Goal: Task Accomplishment & Management: Manage account settings

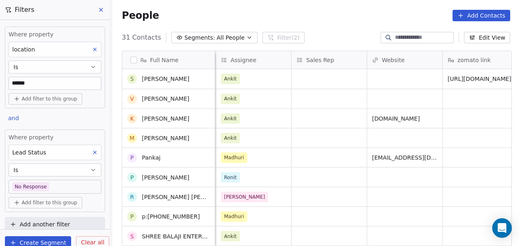
scroll to position [15, 0]
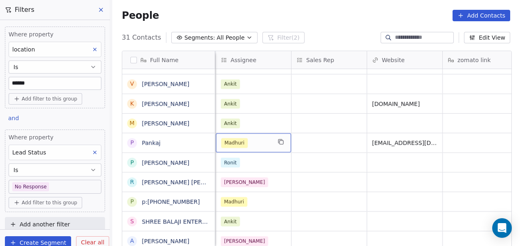
click at [254, 141] on div "Madhuri" at bounding box center [246, 143] width 50 height 10
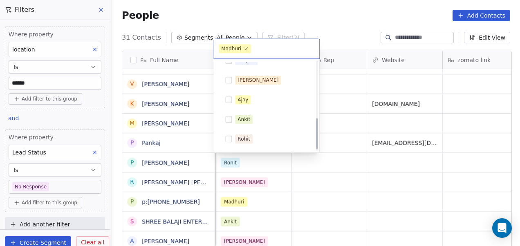
scroll to position [165, 0]
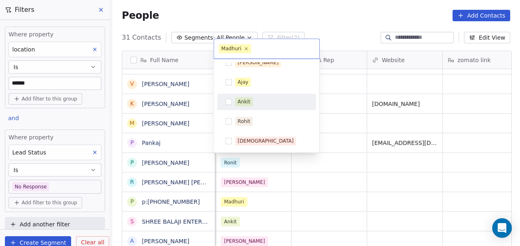
click at [257, 97] on div "Ankit" at bounding box center [271, 101] width 73 height 9
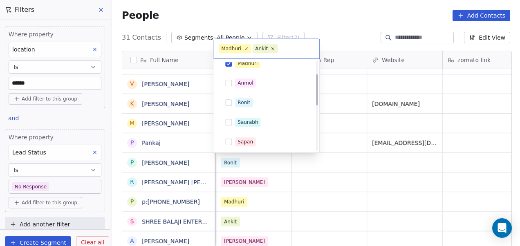
scroll to position [23, 0]
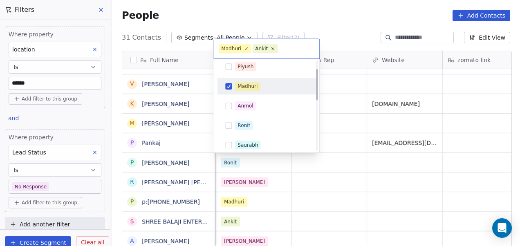
click at [275, 83] on div "Madhuri" at bounding box center [271, 86] width 73 height 9
click at [345, 100] on html "On2Cook India Pvt. Ltd. Contacts People Marketing Workflows Campaigns Sales Pip…" at bounding box center [260, 123] width 520 height 246
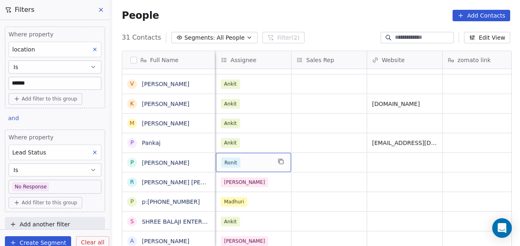
click at [244, 162] on div "Ronit" at bounding box center [246, 163] width 50 height 10
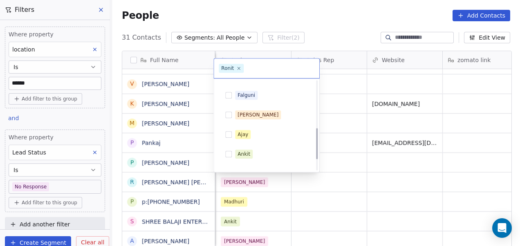
scroll to position [133, 0]
click at [249, 151] on div "Ankit" at bounding box center [243, 152] width 13 height 7
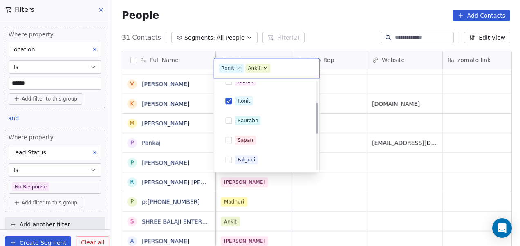
scroll to position [62, 0]
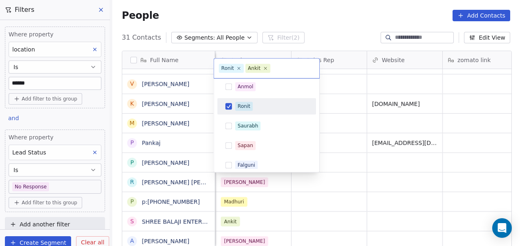
click at [280, 109] on div "Ronit" at bounding box center [271, 106] width 73 height 9
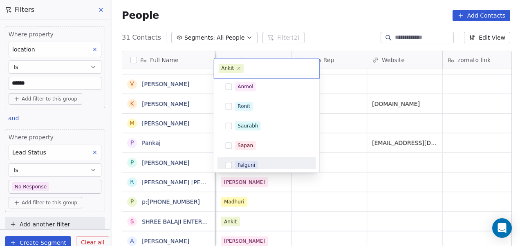
click at [266, 197] on html "On2Cook India Pvt. Ltd. Contacts People Marketing Workflows Campaigns Sales Pip…" at bounding box center [260, 123] width 520 height 246
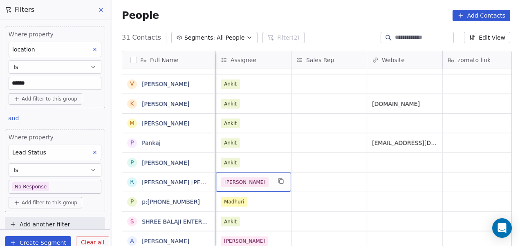
click at [258, 178] on div "[PERSON_NAME]" at bounding box center [246, 182] width 50 height 10
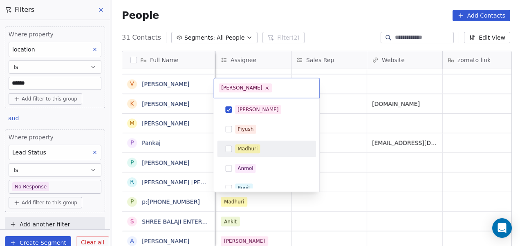
scroll to position [165, 0]
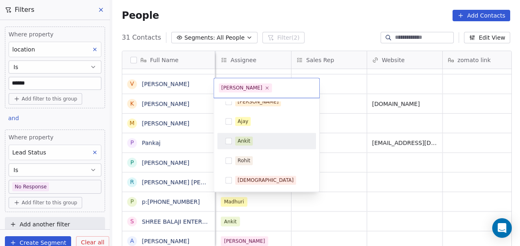
click at [250, 137] on span "Ankit" at bounding box center [244, 141] width 18 height 9
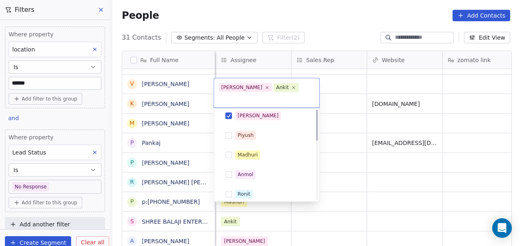
scroll to position [0, 0]
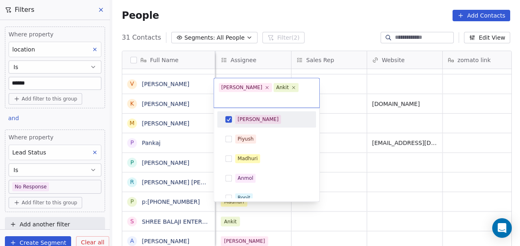
click at [257, 115] on div "[PERSON_NAME]" at bounding box center [271, 119] width 73 height 9
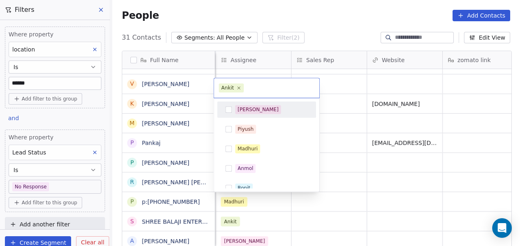
click at [338, 125] on html "On2Cook India Pvt. Ltd. Contacts People Marketing Workflows Campaigns Sales Pip…" at bounding box center [260, 123] width 520 height 246
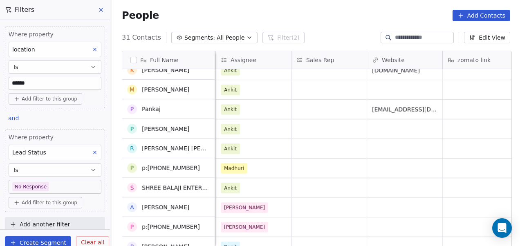
scroll to position [49, 0]
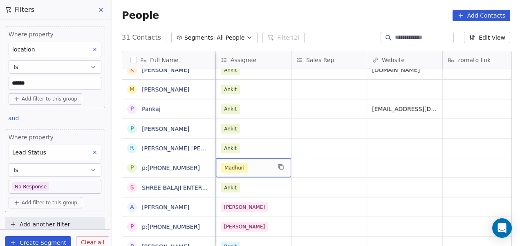
click at [254, 170] on div "Madhuri" at bounding box center [246, 168] width 50 height 10
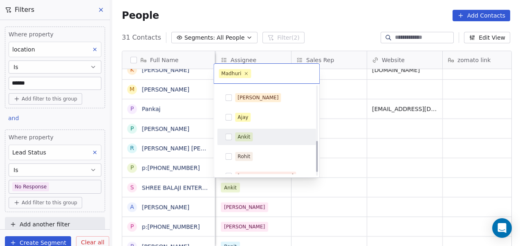
scroll to position [154, 0]
click at [261, 139] on div "Ankit" at bounding box center [271, 137] width 73 height 9
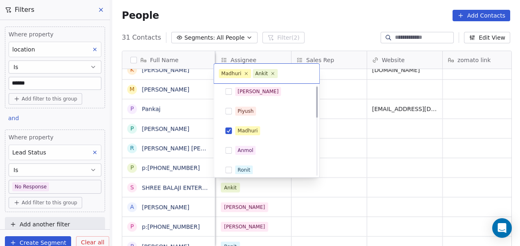
scroll to position [2, 0]
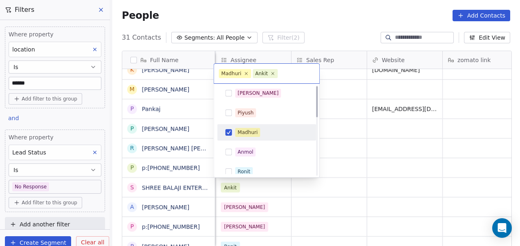
click at [273, 127] on div "Madhuri" at bounding box center [266, 132] width 92 height 13
click at [343, 155] on html "On2Cook India Pvt. Ltd. Contacts People Marketing Workflows Campaigns Sales Pip…" at bounding box center [260, 123] width 520 height 246
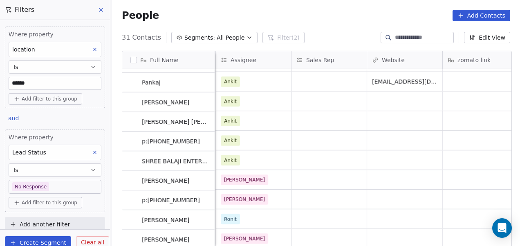
scroll to position [76, 0]
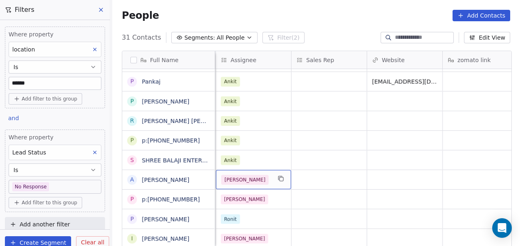
click at [252, 183] on div "[PERSON_NAME]" at bounding box center [246, 180] width 50 height 10
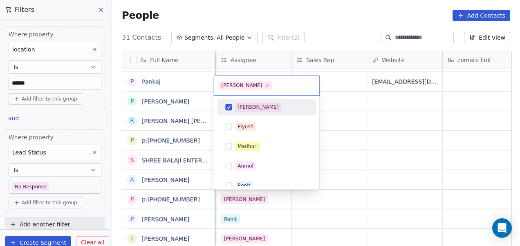
click at [276, 109] on div "[PERSON_NAME]" at bounding box center [271, 107] width 73 height 9
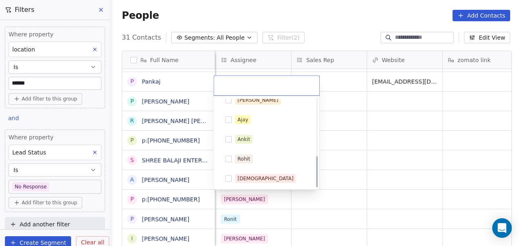
scroll to position [165, 0]
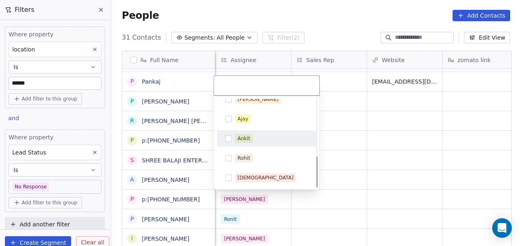
click at [250, 132] on div "Ankit" at bounding box center [266, 138] width 92 height 13
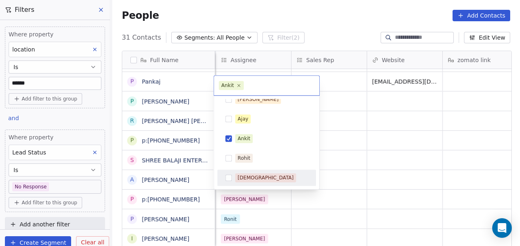
click at [260, 196] on html "On2Cook India Pvt. Ltd. Contacts People Marketing Workflows Campaigns Sales Pip…" at bounding box center [260, 123] width 520 height 246
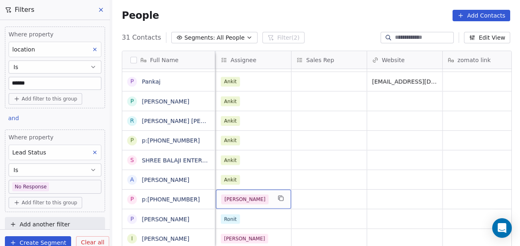
click at [258, 197] on div "[PERSON_NAME]" at bounding box center [246, 200] width 50 height 10
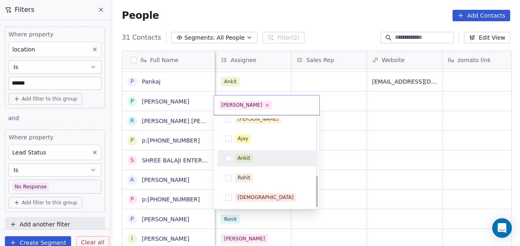
click at [253, 161] on div "Ankit" at bounding box center [271, 158] width 73 height 9
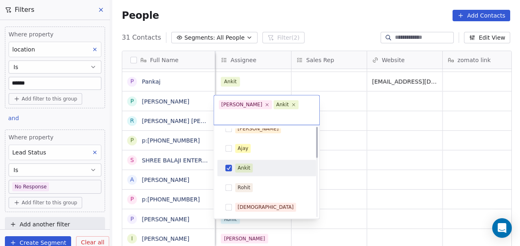
scroll to position [0, 0]
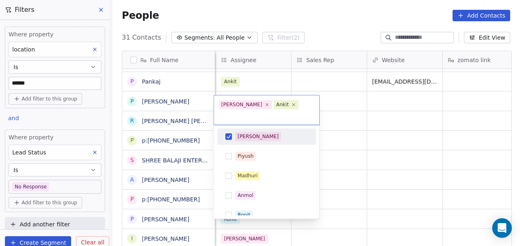
click at [289, 132] on div "[PERSON_NAME]" at bounding box center [271, 136] width 73 height 9
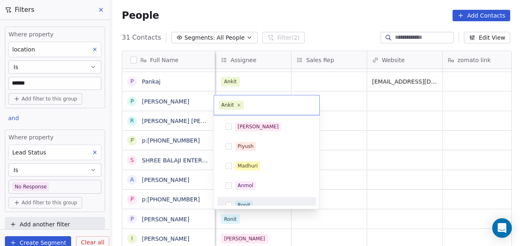
click at [273, 212] on html "On2Cook India Pvt. Ltd. Contacts People Marketing Workflows Campaigns Sales Pip…" at bounding box center [260, 123] width 520 height 246
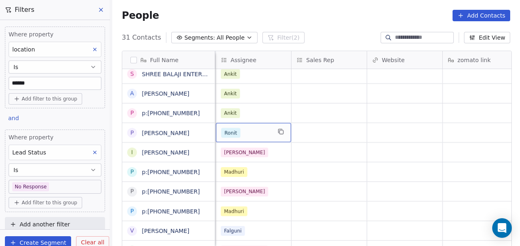
click at [265, 130] on div "Ronit" at bounding box center [246, 133] width 50 height 10
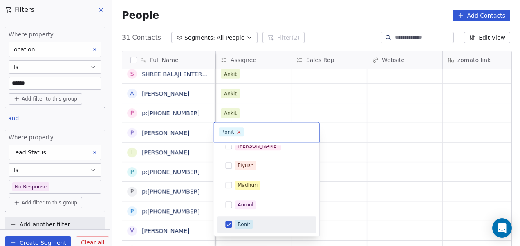
click at [237, 131] on icon at bounding box center [238, 132] width 5 height 5
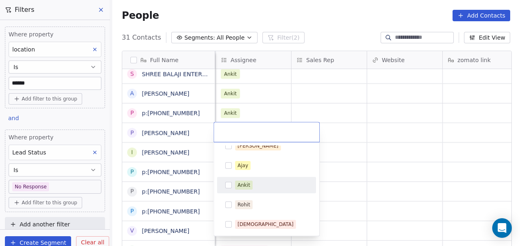
click at [240, 186] on div "Ankit" at bounding box center [243, 184] width 13 height 7
click at [354, 186] on html "On2Cook India Pvt. Ltd. Contacts People Marketing Workflows Campaigns Sales Pip…" at bounding box center [260, 123] width 520 height 246
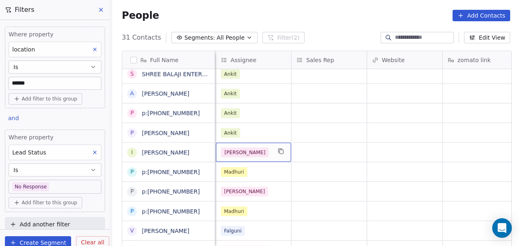
click at [255, 149] on div "[PERSON_NAME]" at bounding box center [246, 153] width 50 height 10
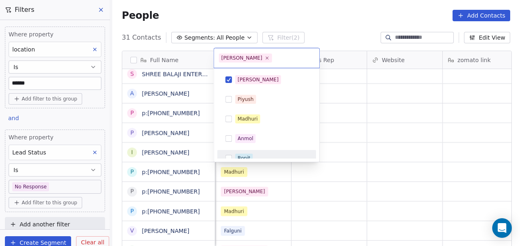
scroll to position [165, 0]
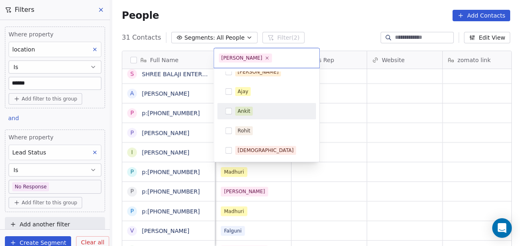
click at [266, 105] on div "Ankit" at bounding box center [266, 111] width 92 height 13
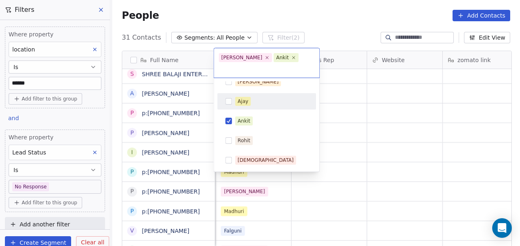
click at [310, 95] on div "Ajay" at bounding box center [266, 101] width 92 height 13
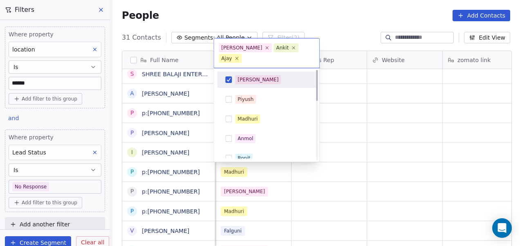
click at [283, 75] on div "[PERSON_NAME]" at bounding box center [271, 79] width 73 height 9
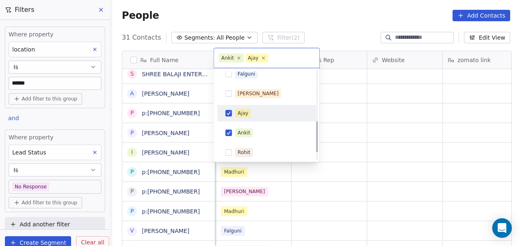
click at [254, 109] on div "Ajay" at bounding box center [271, 113] width 73 height 9
click at [377, 125] on html "On2Cook India Pvt. Ltd. Contacts People Marketing Workflows Campaigns Sales Pip…" at bounding box center [260, 123] width 520 height 246
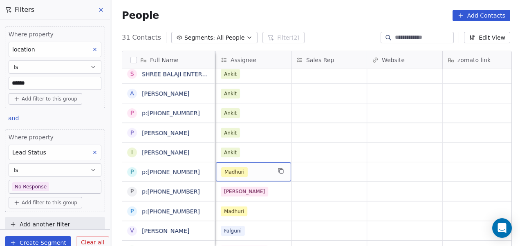
click at [266, 173] on div "Madhuri" at bounding box center [246, 172] width 50 height 10
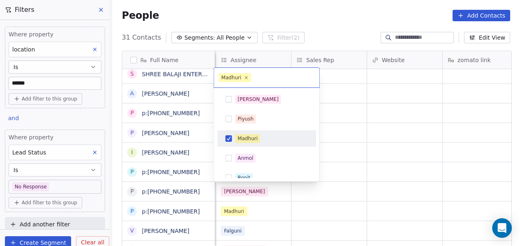
click at [273, 133] on div "Madhuri" at bounding box center [266, 138] width 92 height 13
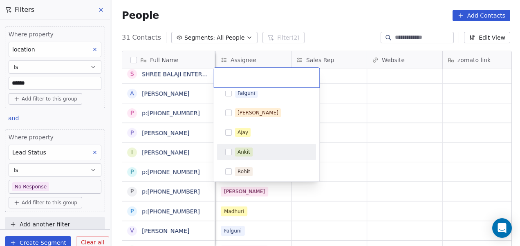
click at [247, 148] on span "Ankit" at bounding box center [244, 152] width 18 height 9
click at [349, 149] on html "On2Cook India Pvt. Ltd. Contacts People Marketing Workflows Campaigns Sales Pip…" at bounding box center [260, 123] width 520 height 246
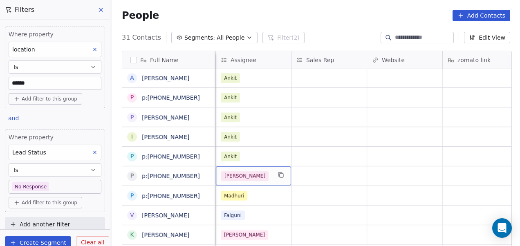
click at [263, 176] on div "[PERSON_NAME]" at bounding box center [246, 176] width 50 height 10
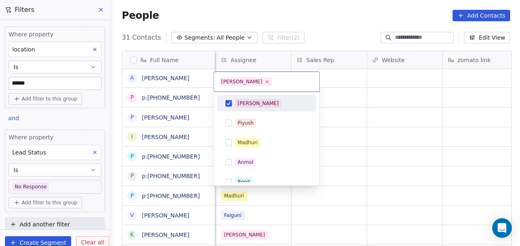
click at [276, 106] on div "[PERSON_NAME]" at bounding box center [271, 103] width 73 height 9
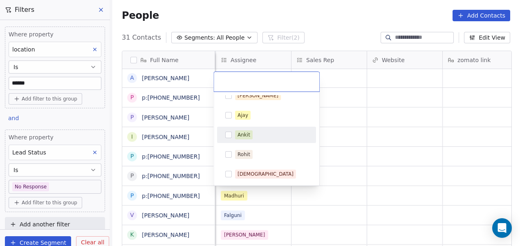
click at [252, 131] on div "Ankit" at bounding box center [271, 134] width 73 height 9
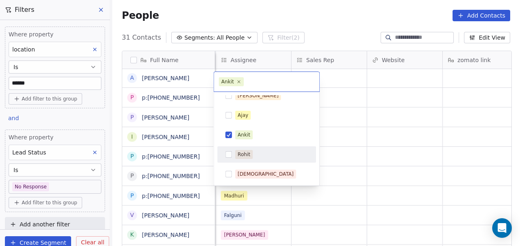
click at [358, 159] on html "On2Cook India Pvt. Ltd. Contacts People Marketing Workflows Campaigns Sales Pip…" at bounding box center [260, 123] width 520 height 246
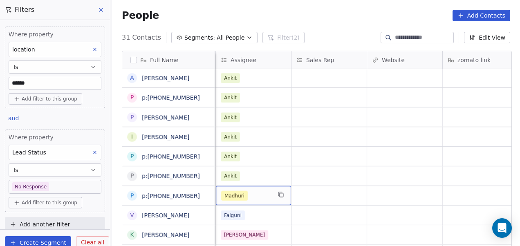
click at [257, 196] on div "Madhuri" at bounding box center [246, 196] width 50 height 10
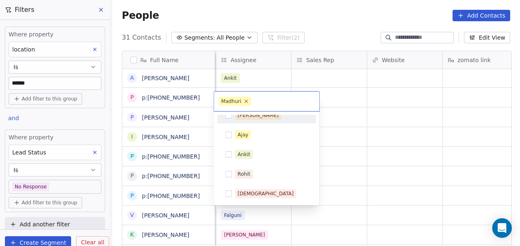
click at [245, 102] on icon at bounding box center [246, 101] width 5 height 5
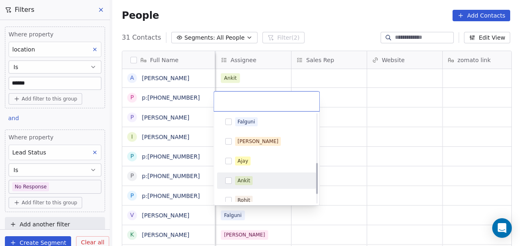
scroll to position [140, 0]
click at [231, 176] on button "Suggestions" at bounding box center [228, 179] width 7 height 7
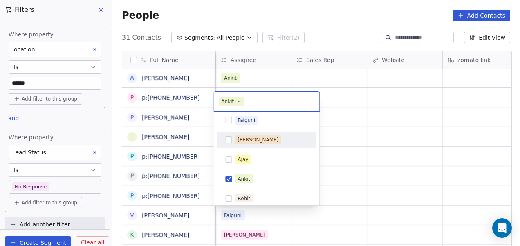
click at [391, 112] on html "On2Cook India Pvt. Ltd. Contacts People Marketing Workflows Campaigns Sales Pip…" at bounding box center [260, 123] width 520 height 246
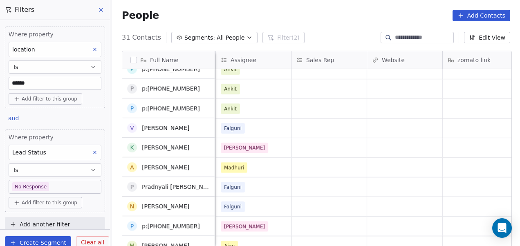
scroll to position [266, 0]
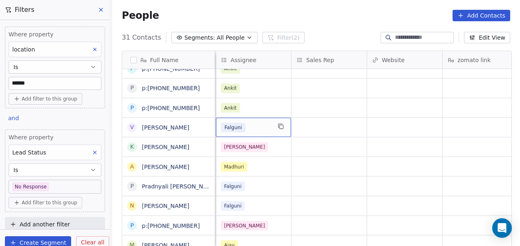
click at [249, 132] on div "Falguni" at bounding box center [246, 128] width 50 height 10
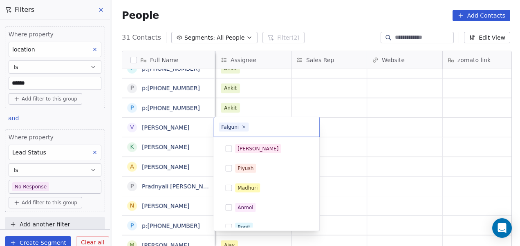
scroll to position [67, 0]
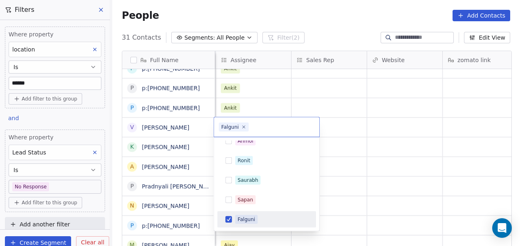
click at [273, 215] on div "Falguni" at bounding box center [271, 219] width 73 height 9
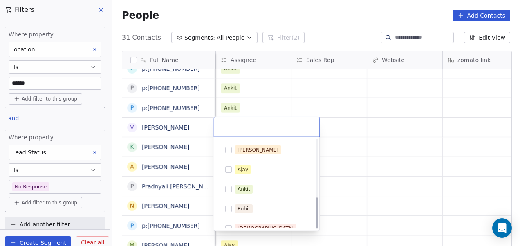
scroll to position [165, 0]
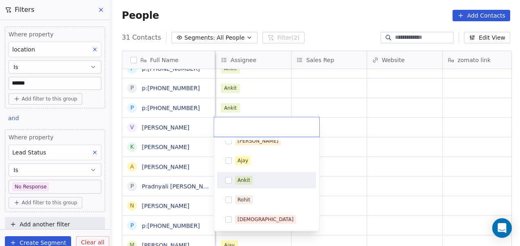
click at [261, 178] on div "Ankit" at bounding box center [271, 180] width 73 height 9
click at [351, 167] on html "On2Cook India Pvt. Ltd. Contacts People Marketing Workflows Campaigns Sales Pip…" at bounding box center [260, 123] width 520 height 246
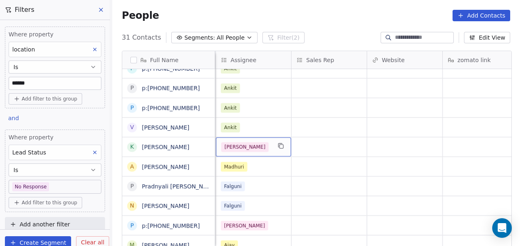
click at [264, 148] on div "[PERSON_NAME]" at bounding box center [246, 147] width 50 height 10
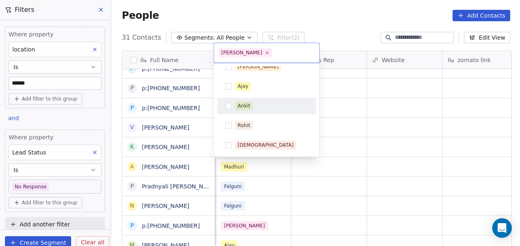
click at [268, 108] on div "Ankit" at bounding box center [271, 105] width 73 height 9
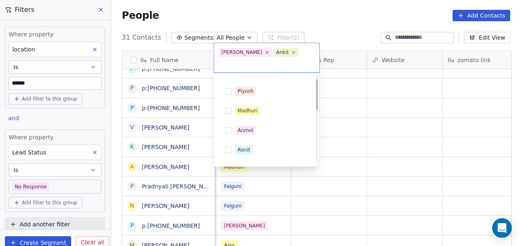
scroll to position [0, 0]
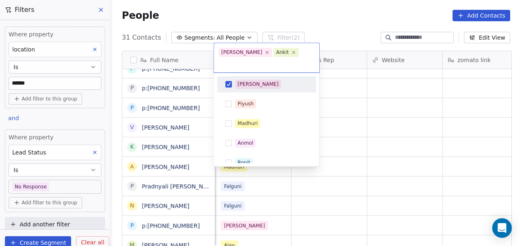
click at [276, 80] on div "[PERSON_NAME]" at bounding box center [271, 84] width 73 height 9
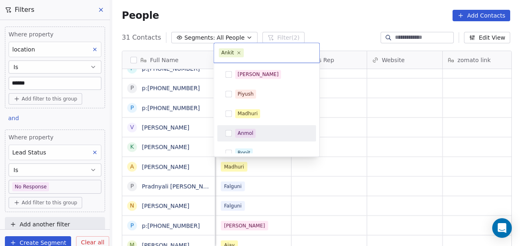
click at [352, 155] on html "On2Cook India Pvt. Ltd. Contacts People Marketing Workflows Campaigns Sales Pip…" at bounding box center [260, 123] width 520 height 246
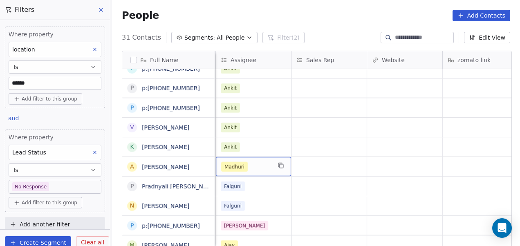
click at [262, 164] on div "Madhuri" at bounding box center [246, 167] width 50 height 10
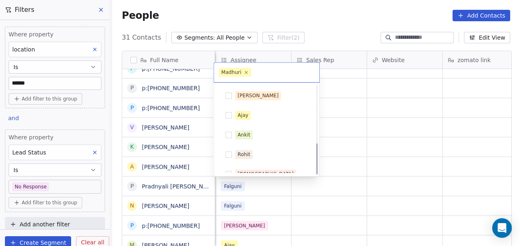
scroll to position [165, 0]
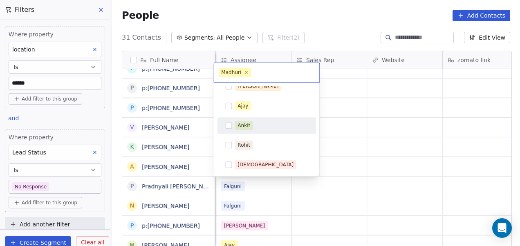
click at [262, 126] on div "Ankit" at bounding box center [271, 125] width 73 height 9
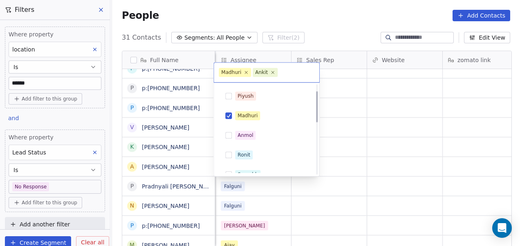
scroll to position [17, 0]
click at [275, 120] on div "Madhuri" at bounding box center [271, 116] width 73 height 9
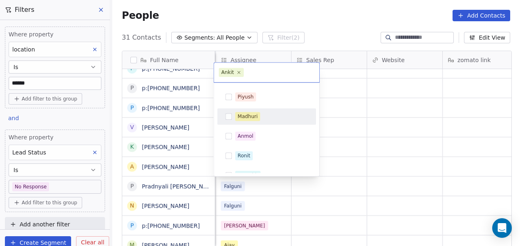
click at [386, 171] on html "On2Cook India Pvt. Ltd. Contacts People Marketing Workflows Campaigns Sales Pip…" at bounding box center [260, 123] width 520 height 246
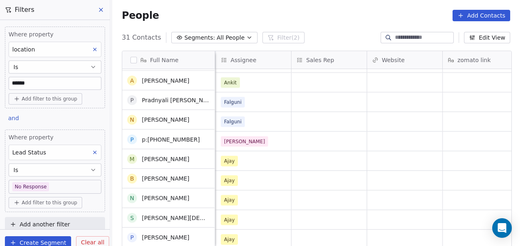
scroll to position [352, 0]
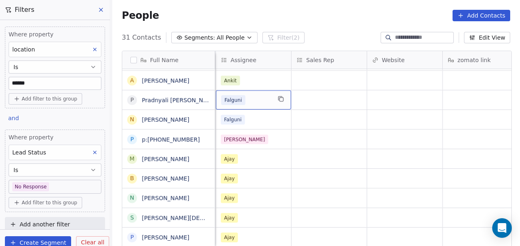
click at [266, 104] on div "Falguni" at bounding box center [246, 100] width 50 height 10
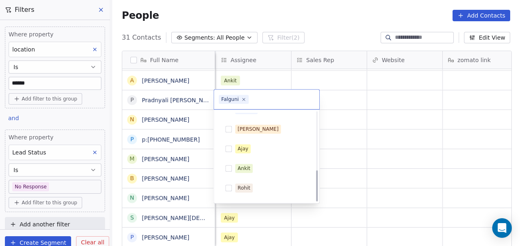
scroll to position [165, 0]
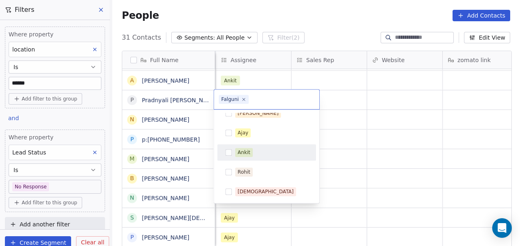
click at [262, 152] on div "Ankit" at bounding box center [271, 152] width 73 height 9
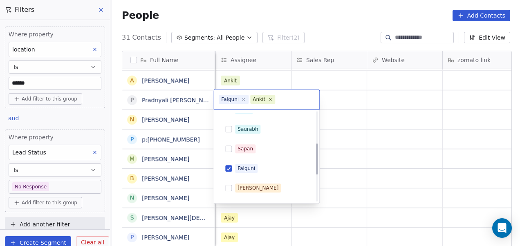
scroll to position [90, 0]
click at [263, 167] on div "Falguni" at bounding box center [271, 168] width 73 height 9
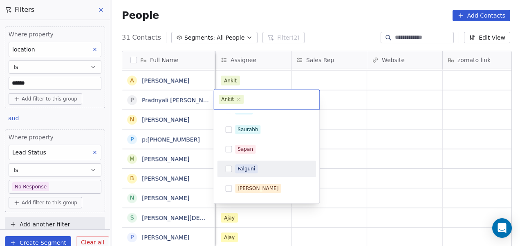
click at [344, 164] on html "On2Cook India Pvt. Ltd. Contacts People Marketing Workflows Campaigns Sales Pip…" at bounding box center [260, 123] width 520 height 246
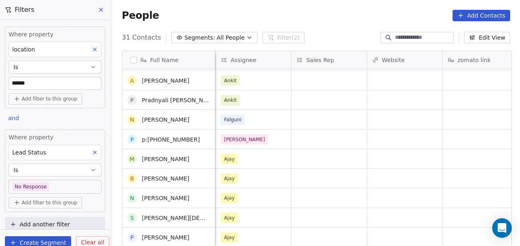
scroll to position [379, 0]
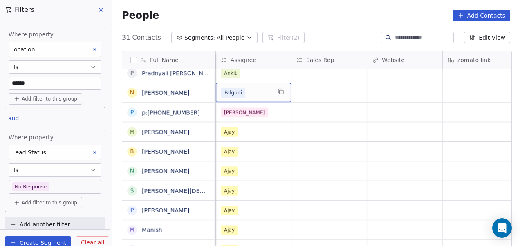
click at [266, 97] on div "Falguni" at bounding box center [253, 92] width 75 height 19
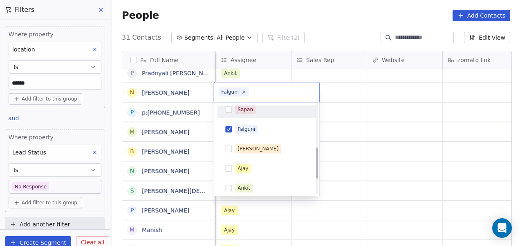
scroll to position [122, 0]
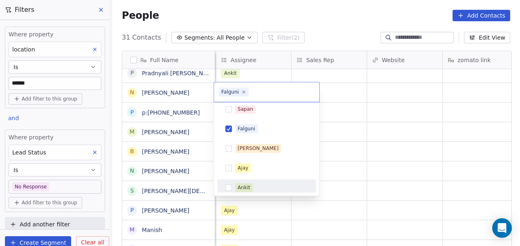
click at [262, 183] on div "Ankit" at bounding box center [271, 187] width 73 height 9
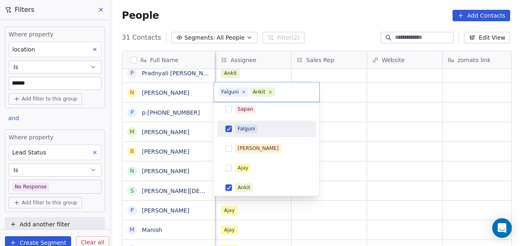
click at [267, 126] on div "Falguni" at bounding box center [271, 128] width 73 height 9
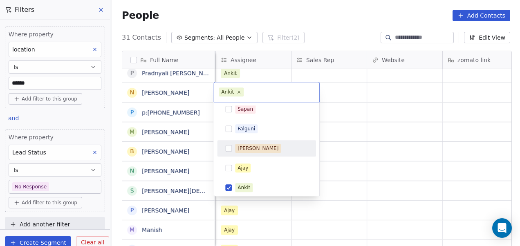
click at [330, 146] on html "On2Cook India Pvt. Ltd. Contacts People Marketing Workflows Campaigns Sales Pip…" at bounding box center [260, 123] width 520 height 246
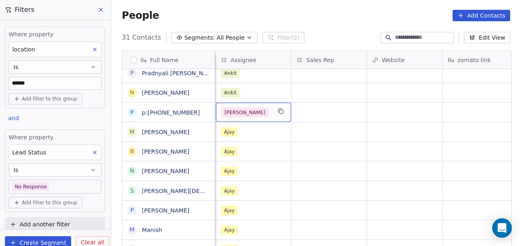
click at [268, 113] on div "[PERSON_NAME]" at bounding box center [246, 112] width 50 height 10
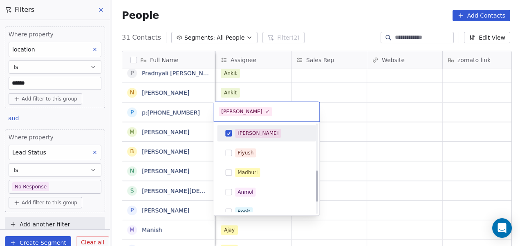
scroll to position [165, 0]
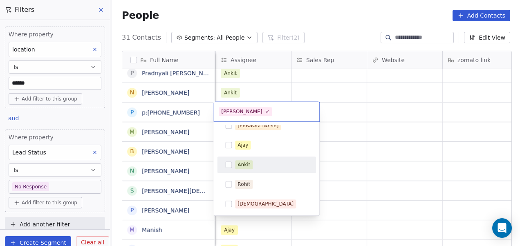
click at [265, 159] on div "Ankit" at bounding box center [266, 164] width 92 height 13
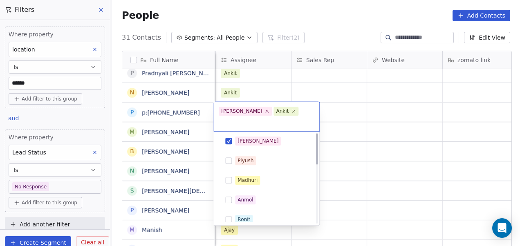
scroll to position [0, 0]
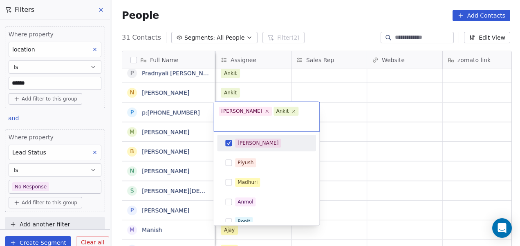
click at [273, 139] on div "[PERSON_NAME]" at bounding box center [271, 143] width 73 height 9
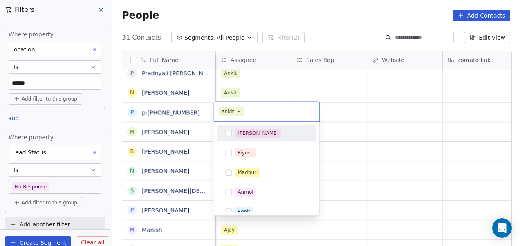
click at [338, 142] on html "On2Cook India Pvt. Ltd. Contacts People Marketing Workflows Campaigns Sales Pip…" at bounding box center [260, 123] width 520 height 246
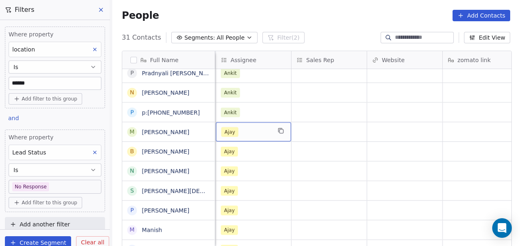
click at [267, 134] on div "Ajay" at bounding box center [246, 132] width 50 height 10
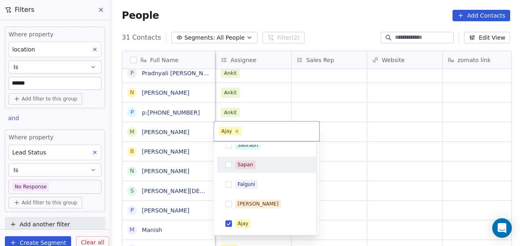
scroll to position [165, 0]
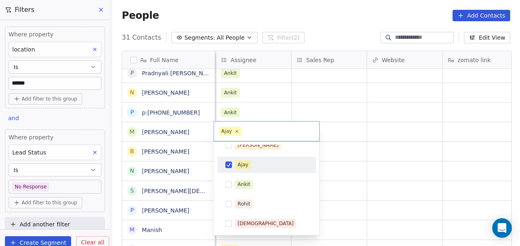
click at [260, 163] on div "Ajay" at bounding box center [271, 164] width 73 height 9
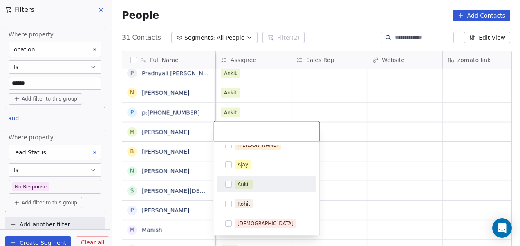
click at [257, 180] on div "Ankit" at bounding box center [271, 184] width 73 height 9
click at [365, 168] on html "On2Cook India Pvt. Ltd. Contacts People Marketing Workflows Campaigns Sales Pip…" at bounding box center [260, 123] width 520 height 246
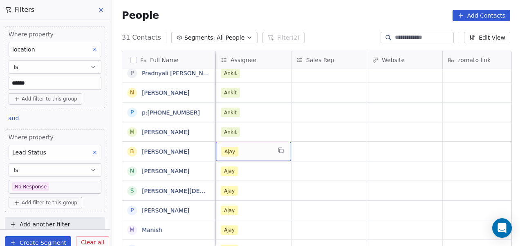
click at [259, 154] on div "Ajay" at bounding box center [246, 152] width 50 height 10
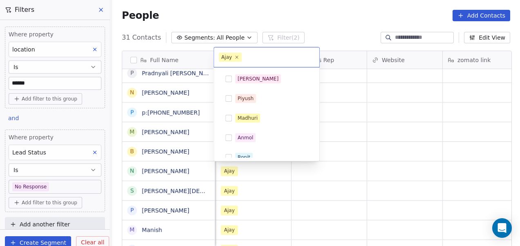
scroll to position [106, 0]
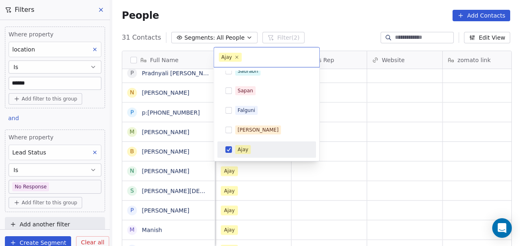
click at [262, 153] on div "Ajay" at bounding box center [271, 149] width 73 height 9
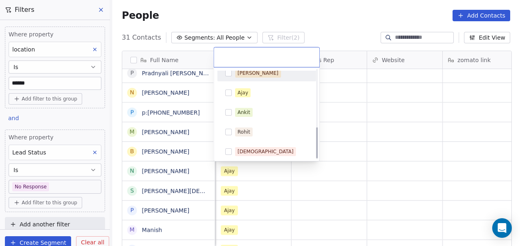
scroll to position [163, 0]
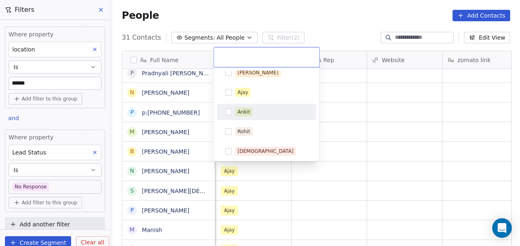
click at [269, 111] on div "Ankit" at bounding box center [271, 111] width 73 height 9
click at [361, 123] on html "On2Cook India Pvt. Ltd. Contacts People Marketing Workflows Campaigns Sales Pip…" at bounding box center [260, 123] width 520 height 246
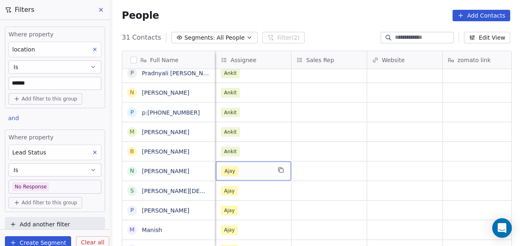
click at [250, 169] on div "Ajay" at bounding box center [246, 171] width 50 height 10
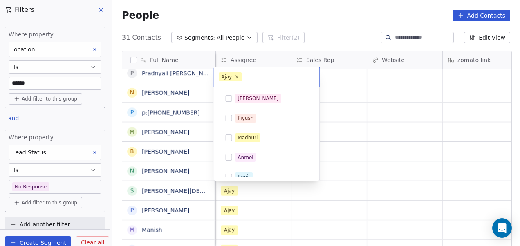
scroll to position [106, 0]
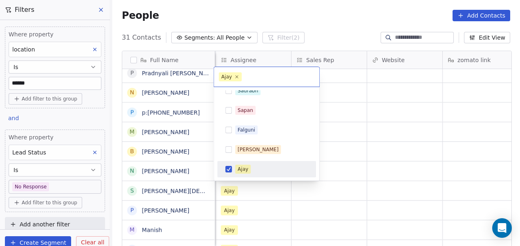
click at [250, 169] on div "Ajay" at bounding box center [271, 169] width 73 height 9
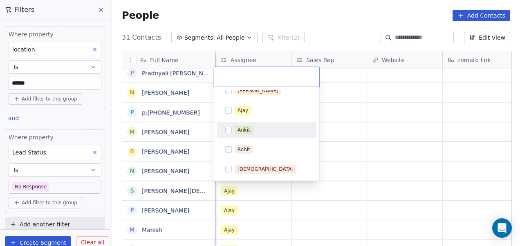
click at [265, 131] on div "Ankit" at bounding box center [271, 129] width 73 height 9
click at [350, 141] on html "On2Cook India Pvt. Ltd. Contacts People Marketing Workflows Campaigns Sales Pip…" at bounding box center [260, 123] width 520 height 246
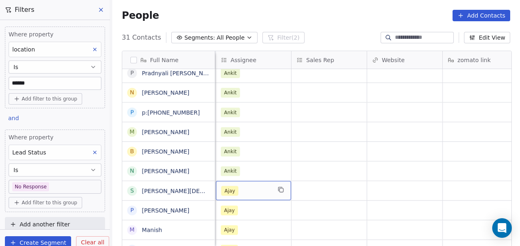
click at [259, 192] on div "Ajay" at bounding box center [246, 191] width 50 height 10
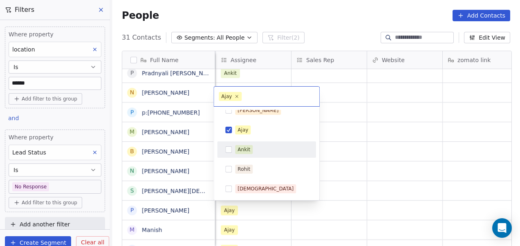
click at [263, 150] on div "Ankit" at bounding box center [271, 149] width 73 height 9
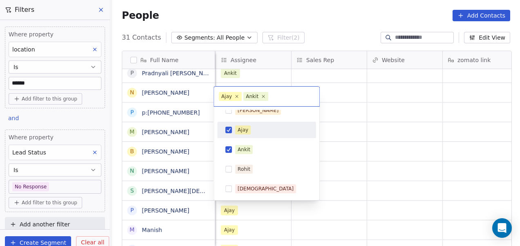
click at [269, 129] on div "Ajay" at bounding box center [271, 129] width 73 height 9
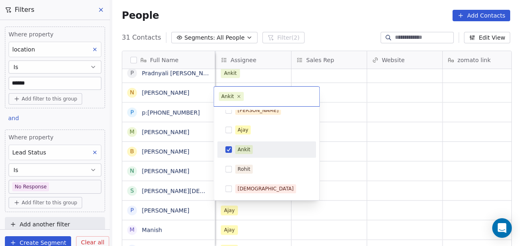
click at [353, 169] on html "On2Cook India Pvt. Ltd. Contacts People Marketing Workflows Campaigns Sales Pip…" at bounding box center [260, 123] width 520 height 246
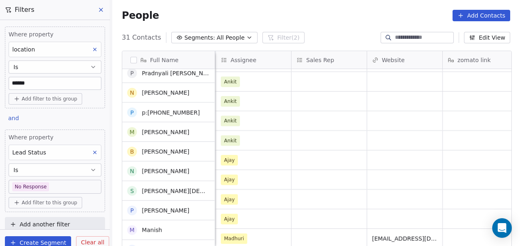
scroll to position [429, 0]
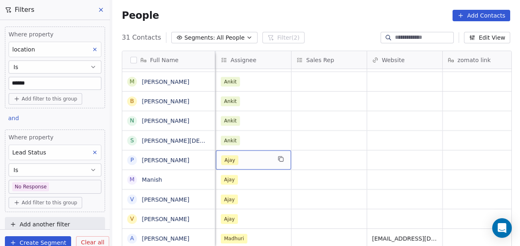
click at [258, 159] on div "Ajay" at bounding box center [246, 160] width 50 height 10
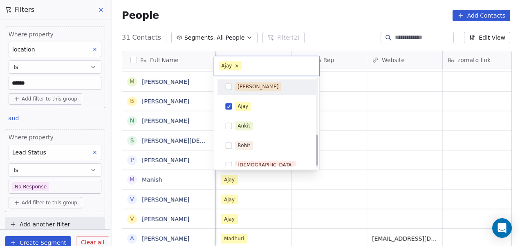
scroll to position [158, 0]
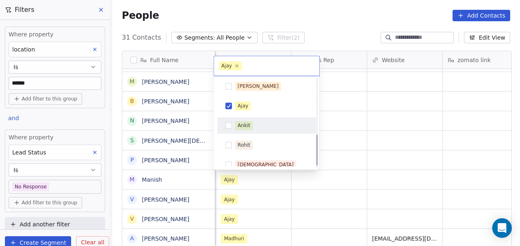
click at [260, 120] on div "Ankit" at bounding box center [266, 125] width 92 height 13
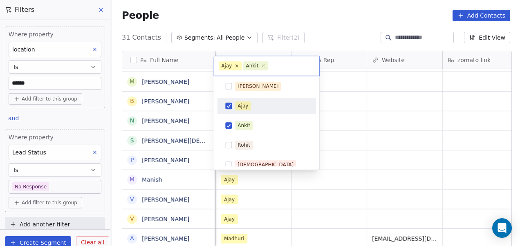
drag, startPoint x: 266, startPoint y: 102, endPoint x: 417, endPoint y: 168, distance: 164.7
click at [417, 168] on html "On2Cook India Pvt. Ltd. Contacts People Marketing Workflows Campaigns Sales Pip…" at bounding box center [260, 123] width 520 height 246
click at [273, 103] on div "Ajay" at bounding box center [271, 105] width 73 height 9
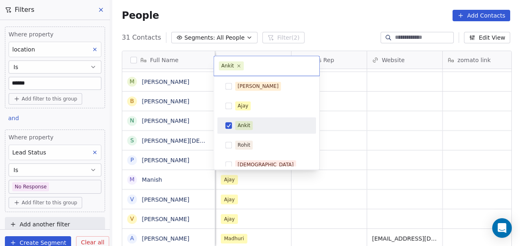
click at [343, 139] on html "On2Cook India Pvt. Ltd. Contacts People Marketing Workflows Campaigns Sales Pip…" at bounding box center [260, 123] width 520 height 246
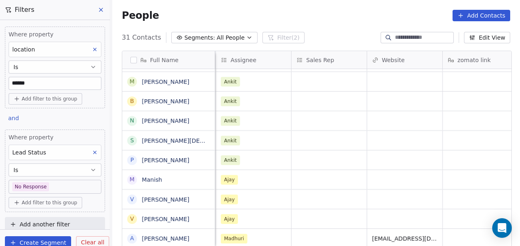
scroll to position [6, 831]
click at [253, 176] on div "Ajay" at bounding box center [246, 180] width 50 height 10
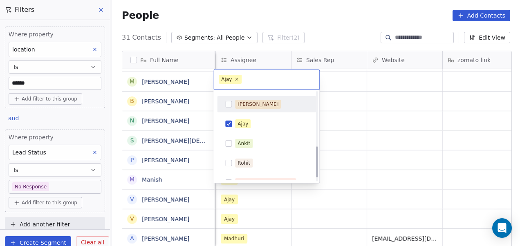
scroll to position [154, 0]
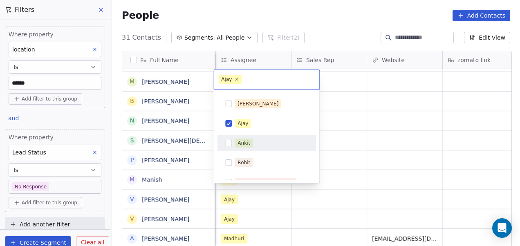
click at [261, 143] on div "Ankit" at bounding box center [271, 143] width 73 height 9
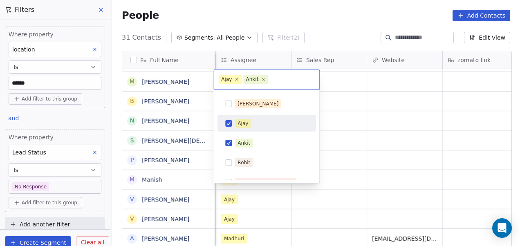
click at [272, 117] on div "Ajay" at bounding box center [266, 123] width 92 height 13
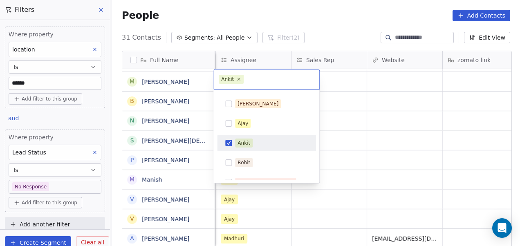
click at [355, 146] on html "On2Cook India Pvt. Ltd. Contacts People Marketing Workflows Campaigns Sales Pip…" at bounding box center [260, 123] width 520 height 246
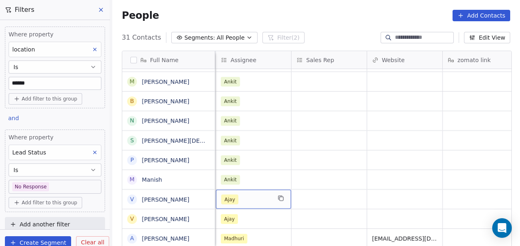
click at [269, 191] on div "Ajay" at bounding box center [253, 199] width 75 height 19
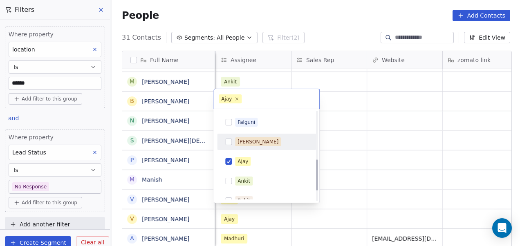
scroll to position [139, 0]
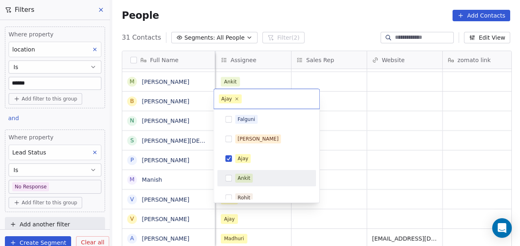
click at [262, 174] on div "Ankit" at bounding box center [271, 178] width 73 height 9
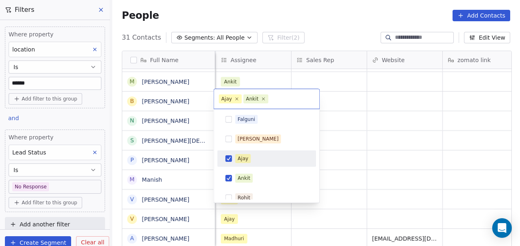
click at [263, 162] on div "Ajay" at bounding box center [271, 158] width 73 height 9
click at [351, 158] on html "On2Cook India Pvt. Ltd. Contacts People Marketing Workflows Campaigns Sales Pip…" at bounding box center [260, 123] width 520 height 246
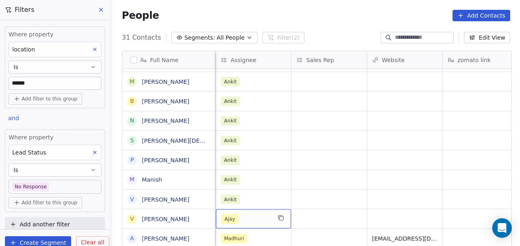
click at [265, 214] on div "Ajay" at bounding box center [246, 219] width 50 height 10
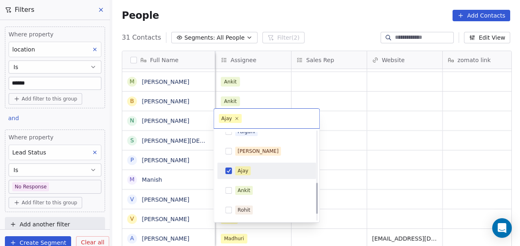
scroll to position [146, 0]
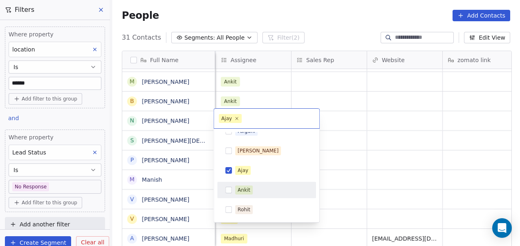
click at [265, 193] on div "Ankit" at bounding box center [271, 190] width 73 height 9
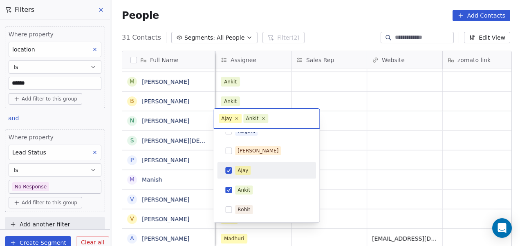
click at [269, 173] on div "Ajay" at bounding box center [271, 170] width 73 height 9
click at [345, 179] on html "On2Cook India Pvt. Ltd. Contacts People Marketing Workflows Campaigns Sales Pip…" at bounding box center [260, 123] width 520 height 246
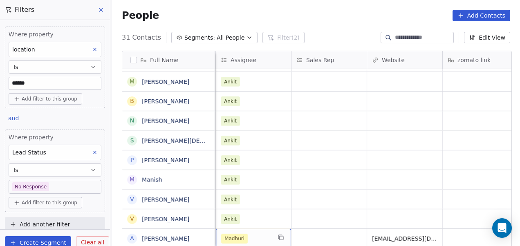
click at [272, 230] on div "Madhuri" at bounding box center [253, 238] width 75 height 19
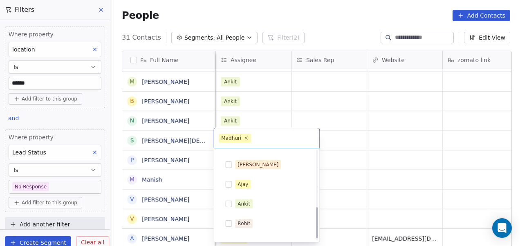
scroll to position [165, 0]
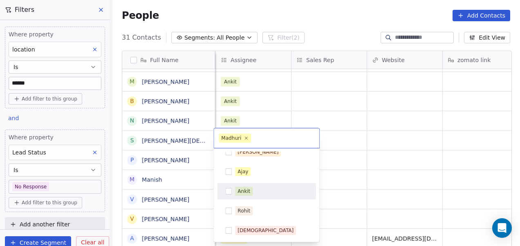
click at [266, 193] on div "Ankit" at bounding box center [271, 191] width 73 height 9
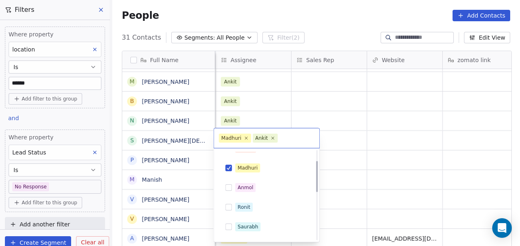
scroll to position [31, 0]
click at [278, 166] on div "Madhuri" at bounding box center [271, 168] width 73 height 9
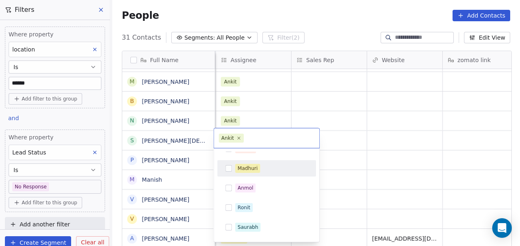
click at [362, 172] on html "On2Cook India Pvt. Ltd. Contacts People Marketing Workflows Campaigns Sales Pip…" at bounding box center [260, 123] width 520 height 246
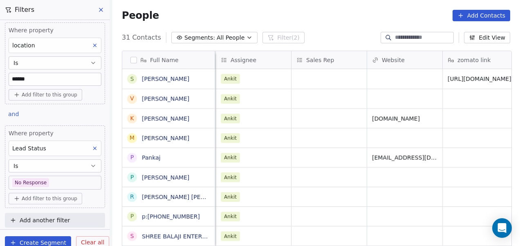
scroll to position [0, 0]
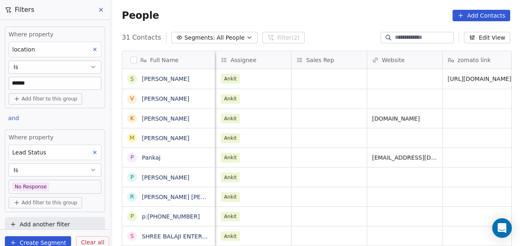
click at [44, 81] on input "******" at bounding box center [55, 83] width 92 height 12
type input "*"
click at [175, 22] on div "People Add Contacts" at bounding box center [316, 15] width 408 height 31
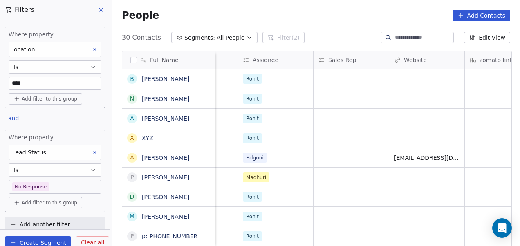
scroll to position [0, 821]
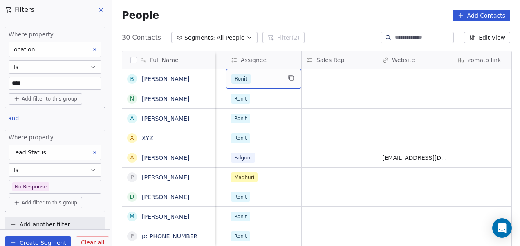
click at [269, 83] on div "Ronit" at bounding box center [256, 79] width 50 height 10
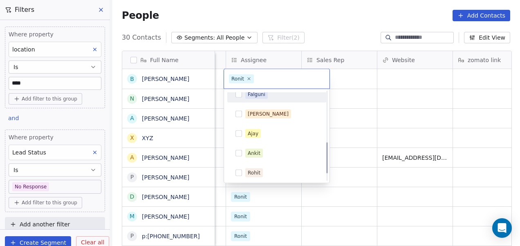
scroll to position [144, 0]
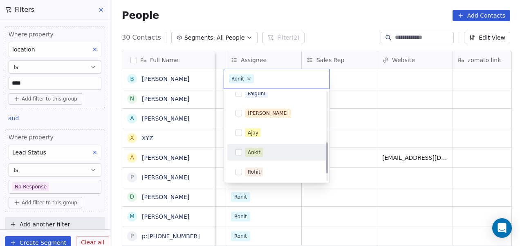
click at [269, 149] on div "Ankit" at bounding box center [281, 152] width 73 height 9
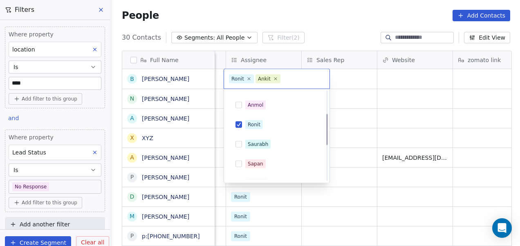
scroll to position [53, 0]
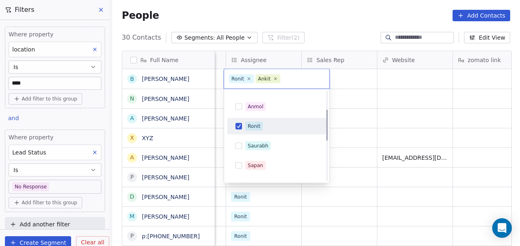
click at [277, 129] on div "Ronit" at bounding box center [281, 126] width 73 height 9
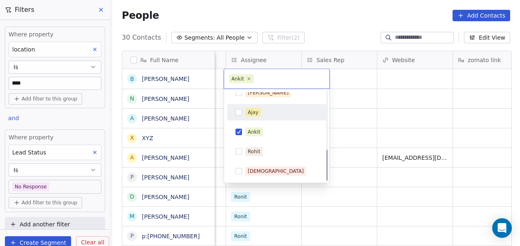
click at [348, 100] on html "On2Cook India Pvt. Ltd. Contacts People Marketing Workflows Campaigns Sales Pip…" at bounding box center [260, 123] width 520 height 246
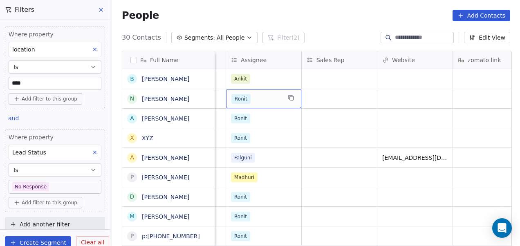
click at [280, 98] on div "Ronit" at bounding box center [263, 98] width 75 height 19
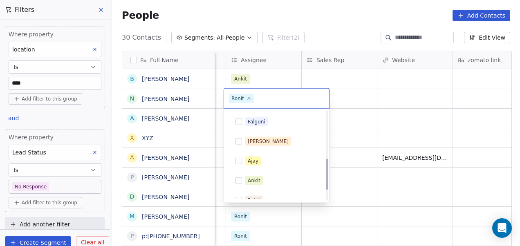
scroll to position [137, 0]
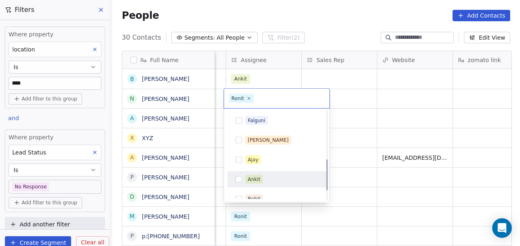
click at [272, 179] on div "Ankit" at bounding box center [281, 179] width 73 height 9
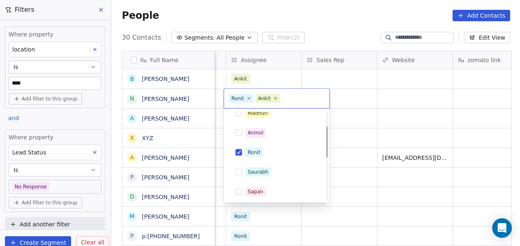
scroll to position [45, 0]
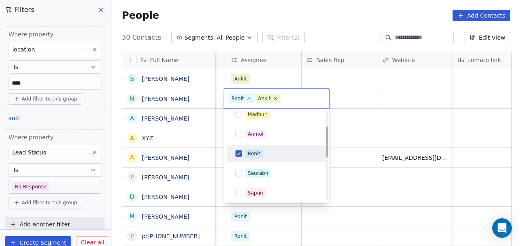
click at [269, 155] on div "Ronit" at bounding box center [281, 153] width 73 height 9
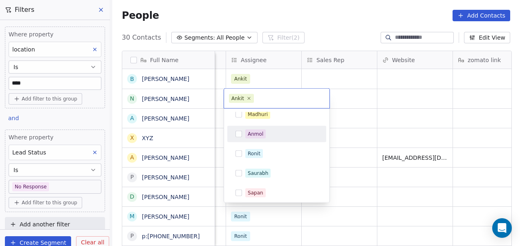
click at [347, 115] on html "On2Cook India Pvt. Ltd. Contacts People Marketing Workflows Campaigns Sales Pip…" at bounding box center [260, 123] width 520 height 246
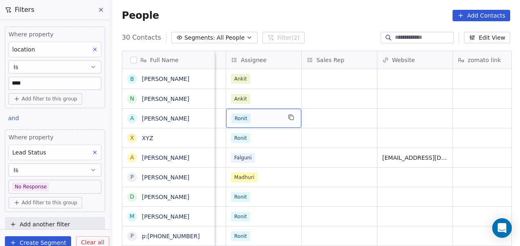
click at [273, 121] on div "Ronit" at bounding box center [256, 119] width 50 height 10
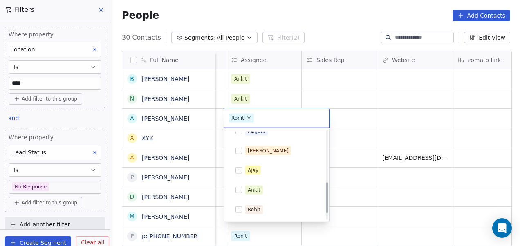
scroll to position [165, 0]
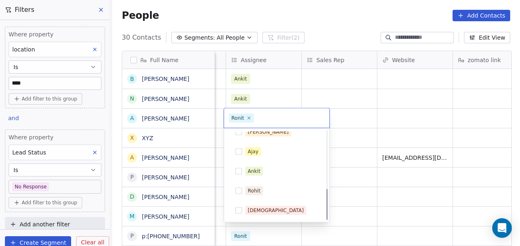
click at [271, 167] on div "Ankit" at bounding box center [281, 171] width 73 height 9
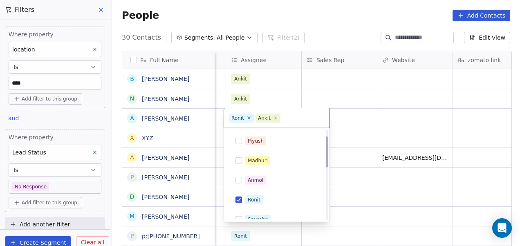
scroll to position [18, 0]
click at [273, 198] on div "Ronit" at bounding box center [281, 200] width 73 height 9
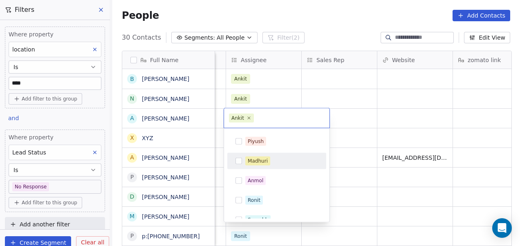
click at [345, 121] on html "On2Cook India Pvt. Ltd. Contacts People Marketing Workflows Campaigns Sales Pip…" at bounding box center [260, 123] width 520 height 246
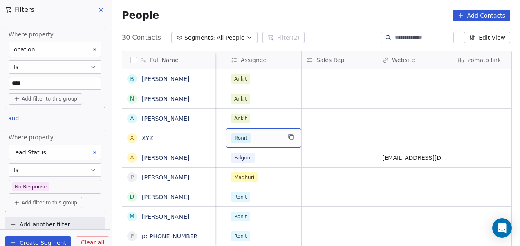
click at [265, 131] on div "Ronit" at bounding box center [263, 137] width 75 height 19
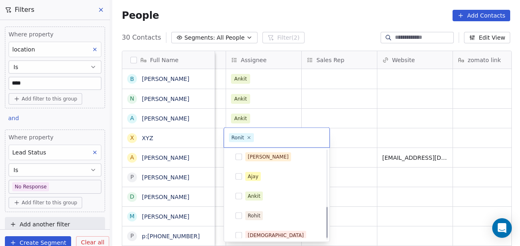
scroll to position [161, 0]
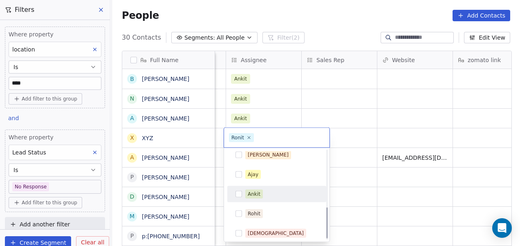
click at [269, 188] on div "Ankit" at bounding box center [277, 194] width 92 height 13
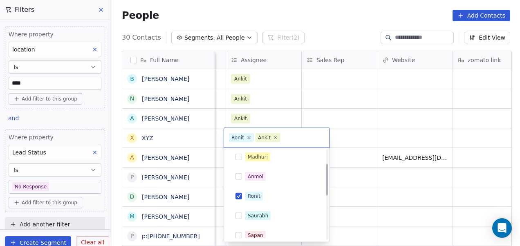
scroll to position [40, 0]
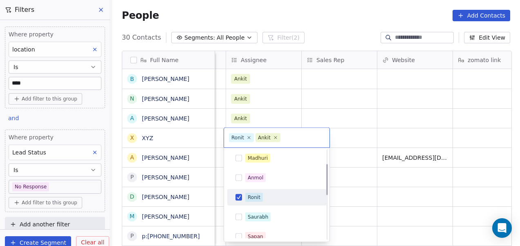
click at [275, 192] on div "Ronit" at bounding box center [277, 197] width 92 height 13
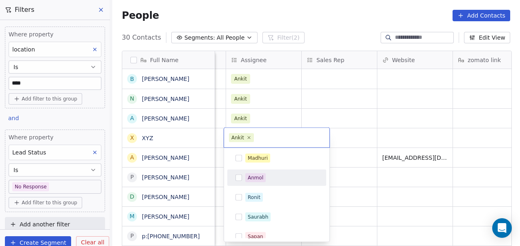
click at [342, 155] on html "On2Cook India Pvt. Ltd. Contacts People Marketing Workflows Campaigns Sales Pip…" at bounding box center [260, 123] width 520 height 246
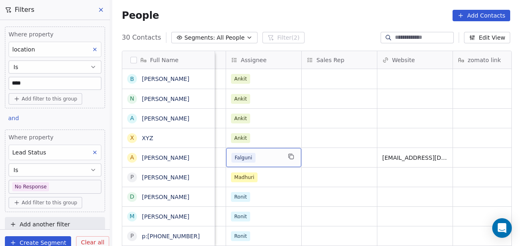
click at [268, 153] on div "Falguni" at bounding box center [256, 158] width 50 height 10
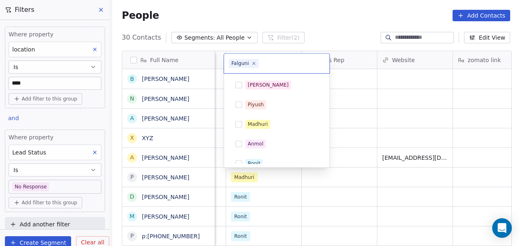
click at [268, 216] on div "Falguni" at bounding box center [277, 222] width 92 height 13
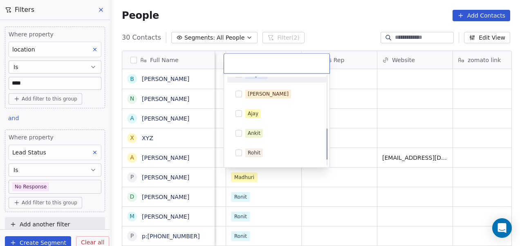
scroll to position [149, 0]
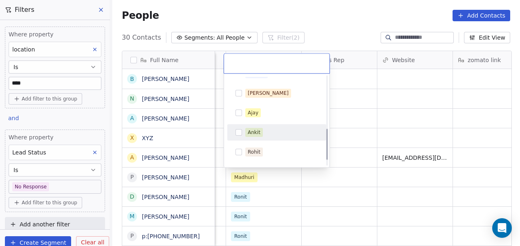
click at [278, 132] on div "Ankit" at bounding box center [281, 132] width 73 height 9
click at [333, 128] on html "On2Cook India Pvt. Ltd. Contacts People Marketing Workflows Campaigns Sales Pip…" at bounding box center [260, 123] width 520 height 246
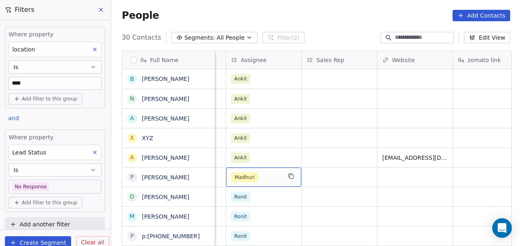
click at [274, 177] on div "Madhuri" at bounding box center [256, 177] width 50 height 10
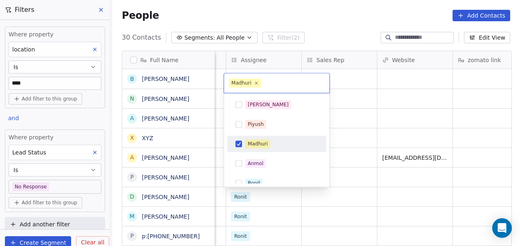
scroll to position [165, 0]
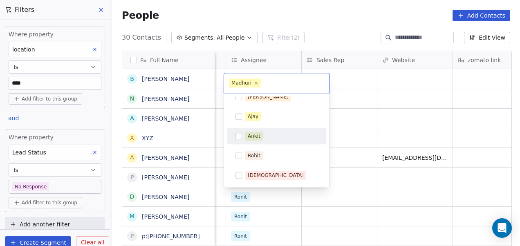
click at [276, 137] on div "Ankit" at bounding box center [281, 136] width 73 height 9
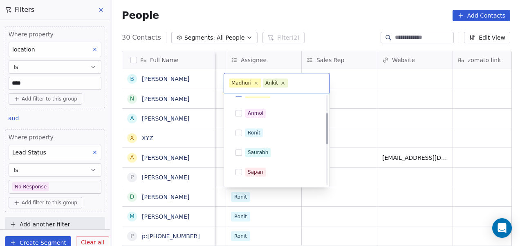
scroll to position [30, 0]
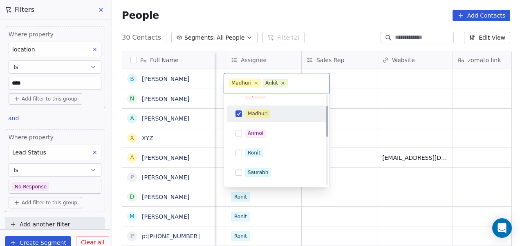
click at [294, 116] on div "Madhuri" at bounding box center [281, 113] width 73 height 9
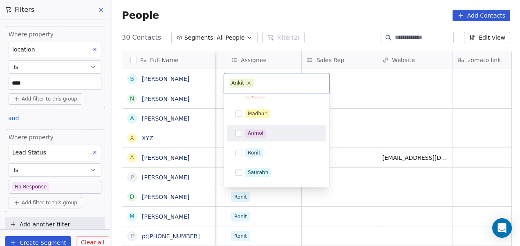
click at [338, 131] on html "On2Cook India Pvt. Ltd. Contacts People Marketing Workflows Campaigns Sales Pip…" at bounding box center [260, 123] width 520 height 246
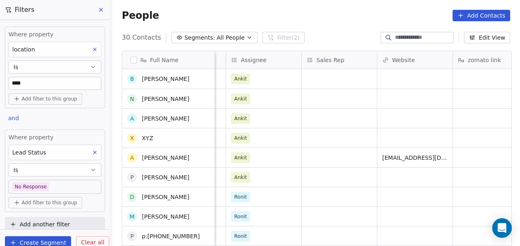
scroll to position [52, 0]
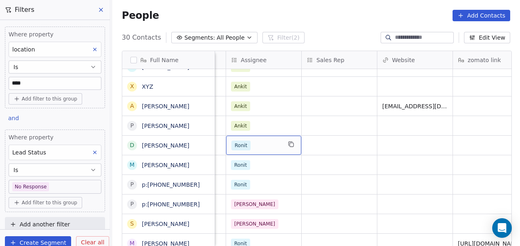
click at [262, 145] on div "Ronit" at bounding box center [256, 146] width 50 height 10
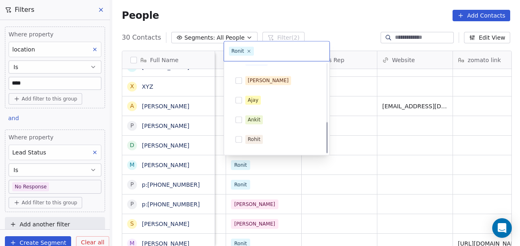
scroll to position [165, 0]
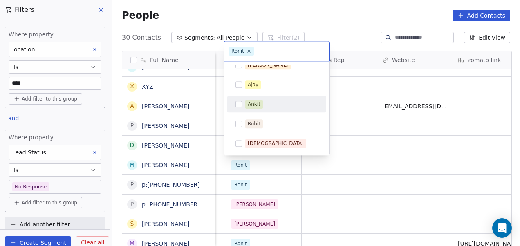
click at [275, 106] on div "Ankit" at bounding box center [281, 104] width 73 height 9
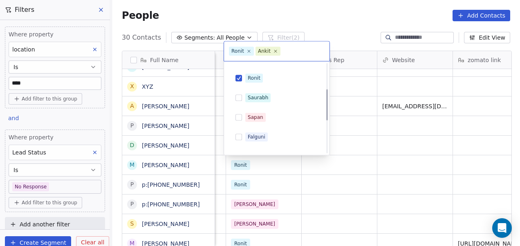
scroll to position [69, 0]
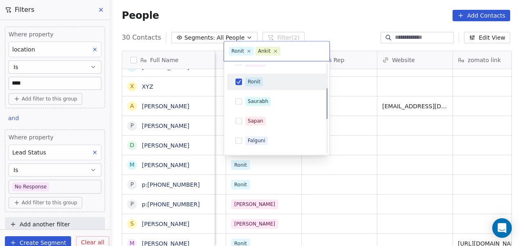
click at [278, 83] on div "Ronit" at bounding box center [281, 81] width 73 height 9
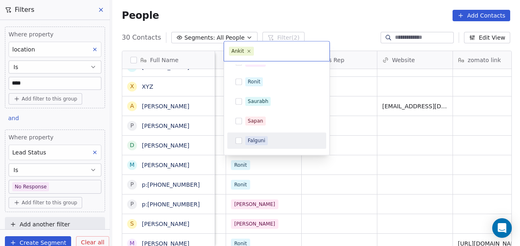
click at [308, 180] on html "On2Cook India Pvt. Ltd. Contacts People Marketing Workflows Campaigns Sales Pip…" at bounding box center [260, 123] width 520 height 246
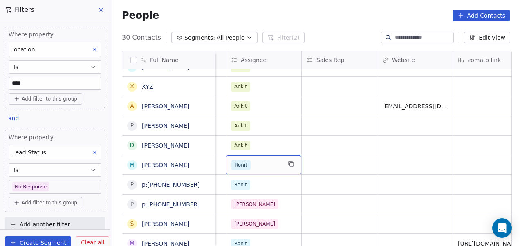
click at [273, 163] on div "Ronit" at bounding box center [256, 165] width 50 height 10
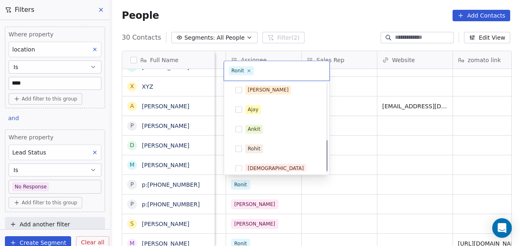
scroll to position [160, 0]
click at [270, 121] on div "Ankit" at bounding box center [276, 129] width 99 height 16
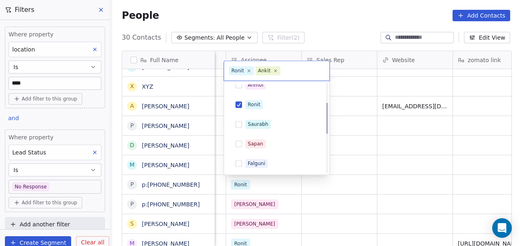
scroll to position [55, 0]
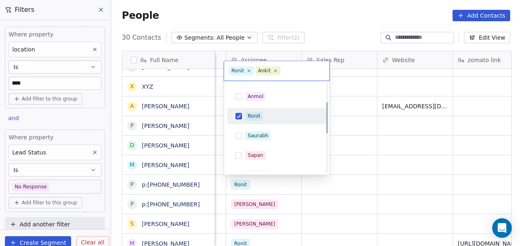
click at [274, 117] on div "Ronit" at bounding box center [281, 116] width 73 height 9
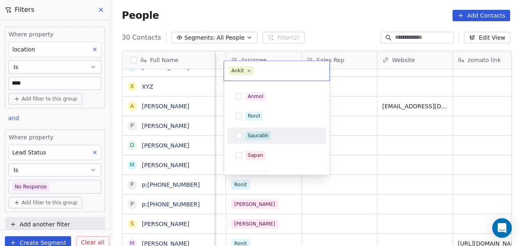
click at [369, 144] on html "On2Cook India Pvt. Ltd. Contacts People Marketing Workflows Campaigns Sales Pip…" at bounding box center [260, 123] width 520 height 246
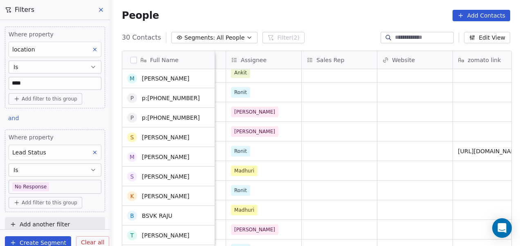
scroll to position [144, 0]
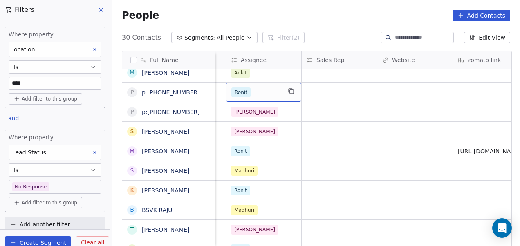
click at [263, 92] on div "Ronit" at bounding box center [256, 92] width 50 height 10
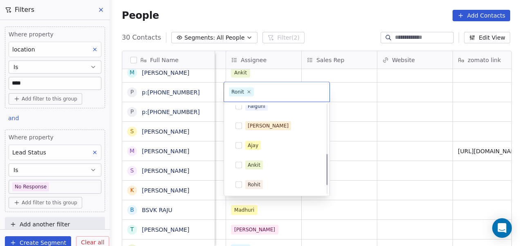
scroll to position [165, 0]
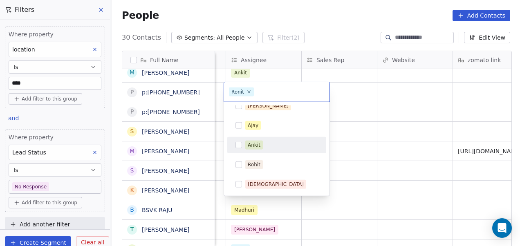
click at [278, 146] on div "Ankit" at bounding box center [281, 145] width 73 height 9
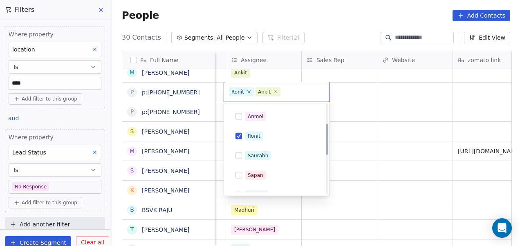
scroll to position [40, 0]
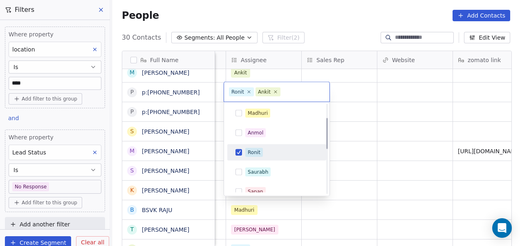
click at [273, 149] on div "Ronit" at bounding box center [281, 152] width 73 height 9
click at [370, 145] on html "On2Cook India Pvt. Ltd. Contacts People Marketing Workflows Campaigns Sales Pip…" at bounding box center [260, 123] width 520 height 246
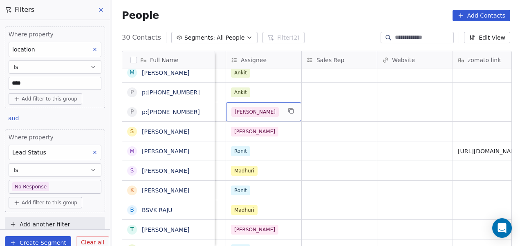
click at [270, 114] on div "[PERSON_NAME]" at bounding box center [256, 112] width 50 height 10
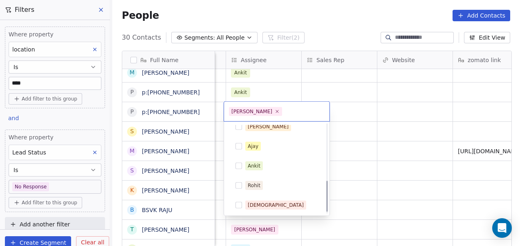
scroll to position [165, 0]
click at [280, 166] on div "Ankit" at bounding box center [281, 164] width 73 height 9
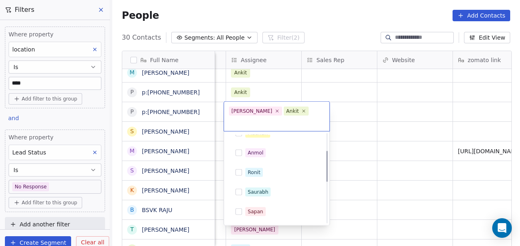
scroll to position [0, 0]
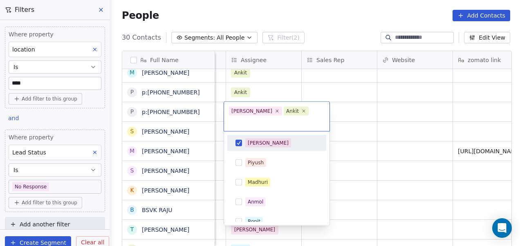
click at [281, 139] on div "[PERSON_NAME]" at bounding box center [281, 143] width 73 height 9
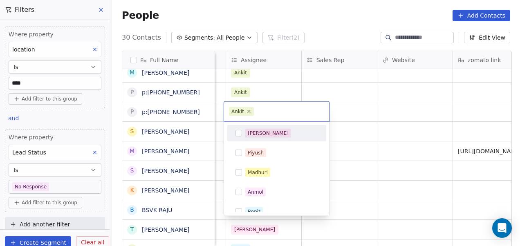
click at [347, 141] on html "On2Cook India Pvt. Ltd. Contacts People Marketing Workflows Campaigns Sales Pip…" at bounding box center [260, 123] width 520 height 246
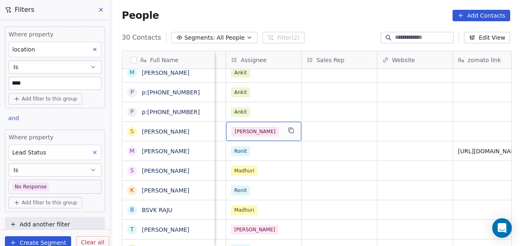
click at [262, 135] on div "[PERSON_NAME]" at bounding box center [256, 132] width 50 height 10
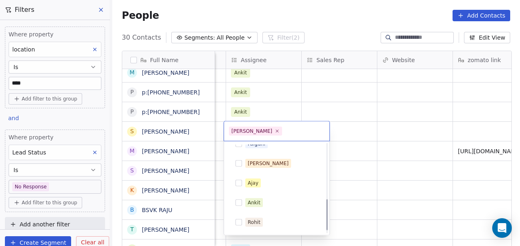
scroll to position [165, 0]
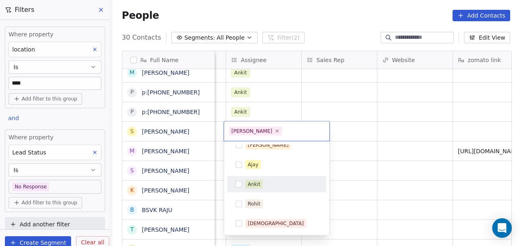
click at [269, 178] on div "Ankit" at bounding box center [277, 184] width 92 height 13
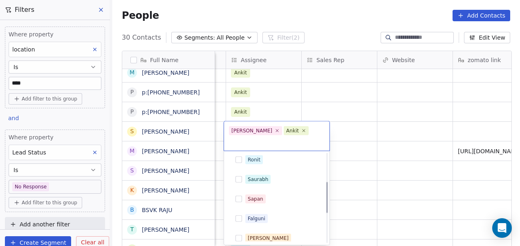
scroll to position [0, 0]
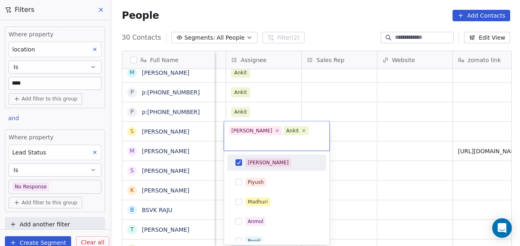
click at [279, 158] on div "[PERSON_NAME]" at bounding box center [281, 162] width 73 height 9
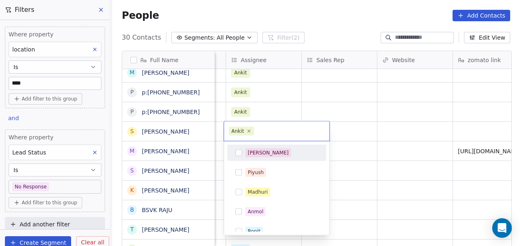
click at [343, 148] on html "On2Cook India Pvt. Ltd. Contacts People Marketing Workflows Campaigns Sales Pip…" at bounding box center [260, 123] width 520 height 246
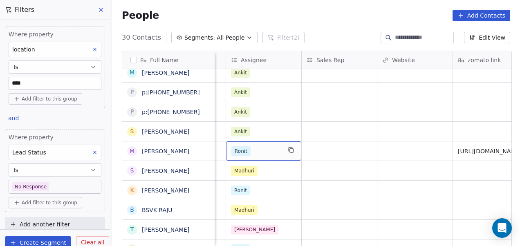
click at [266, 150] on div "Ronit" at bounding box center [256, 151] width 50 height 10
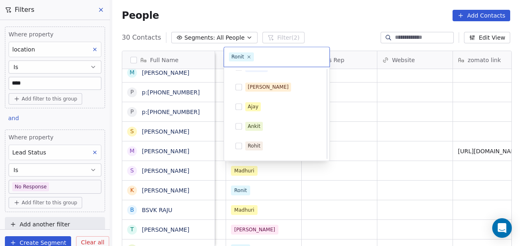
scroll to position [148, 0]
click at [278, 123] on div "Ankit" at bounding box center [281, 126] width 73 height 9
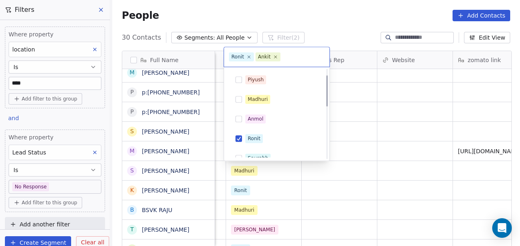
scroll to position [35, 0]
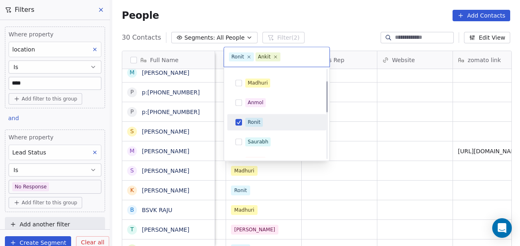
click at [272, 117] on div "Ronit" at bounding box center [277, 122] width 92 height 13
click at [343, 126] on html "On2Cook India Pvt. Ltd. Contacts People Marketing Workflows Campaigns Sales Pip…" at bounding box center [260, 123] width 520 height 246
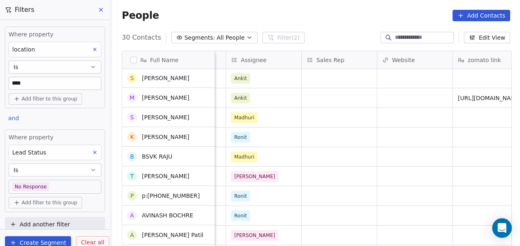
scroll to position [197, 0]
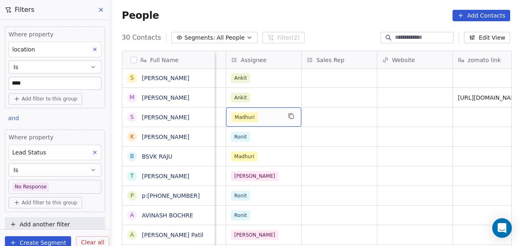
click at [278, 121] on div "Madhuri" at bounding box center [256, 117] width 50 height 10
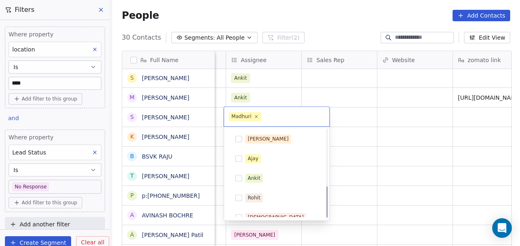
scroll to position [163, 0]
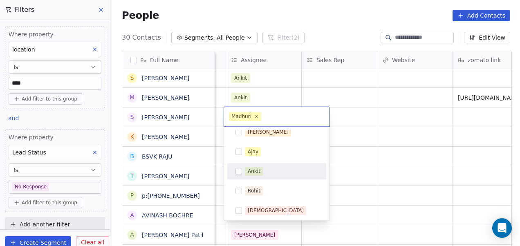
click at [274, 167] on div "Ankit" at bounding box center [281, 171] width 73 height 9
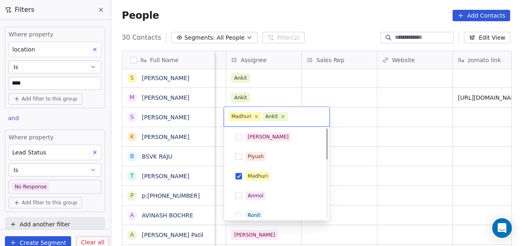
scroll to position [0, 0]
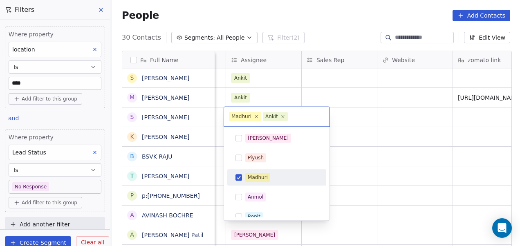
click at [274, 177] on div "Madhuri" at bounding box center [281, 177] width 73 height 9
click at [362, 159] on html "On2Cook India Pvt. Ltd. Contacts People Marketing Workflows Campaigns Sales Pip…" at bounding box center [260, 123] width 520 height 246
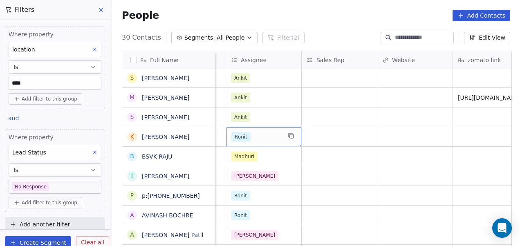
click at [275, 138] on div "Ronit" at bounding box center [256, 137] width 50 height 10
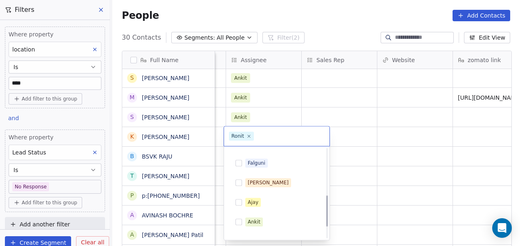
scroll to position [165, 0]
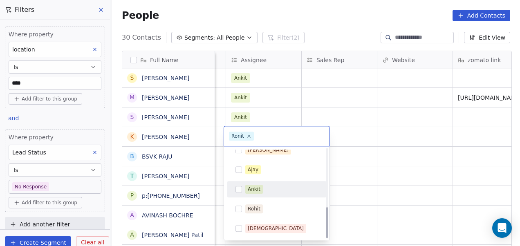
click at [271, 187] on div "Ankit" at bounding box center [281, 189] width 73 height 9
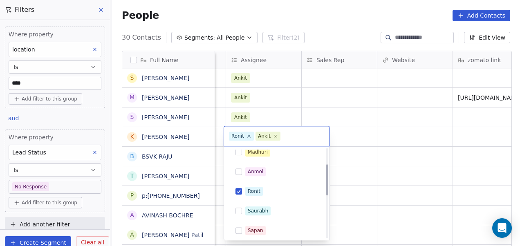
scroll to position [45, 0]
click at [278, 186] on div "Ronit" at bounding box center [277, 191] width 92 height 13
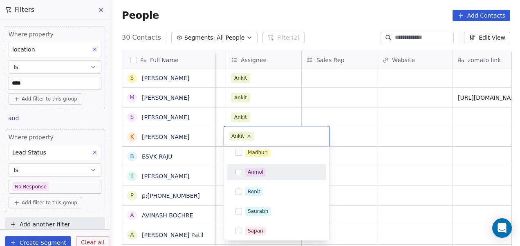
click at [359, 167] on html "On2Cook India Pvt. Ltd. Contacts People Marketing Workflows Campaigns Sales Pip…" at bounding box center [260, 123] width 520 height 246
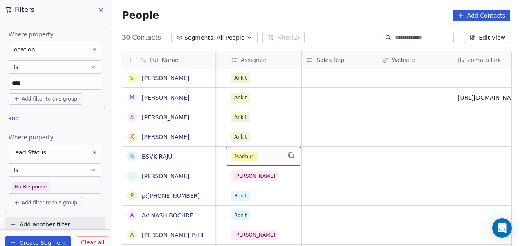
click at [270, 153] on div "Madhuri" at bounding box center [256, 157] width 50 height 10
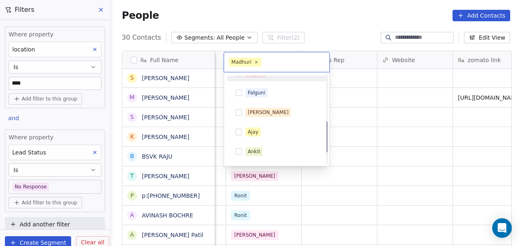
scroll to position [134, 0]
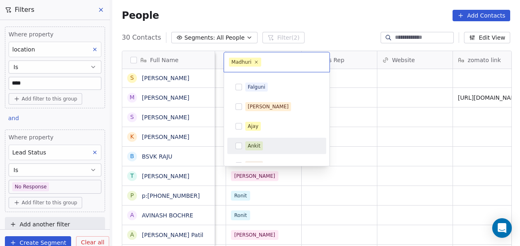
click at [270, 142] on div "Ankit" at bounding box center [281, 145] width 73 height 9
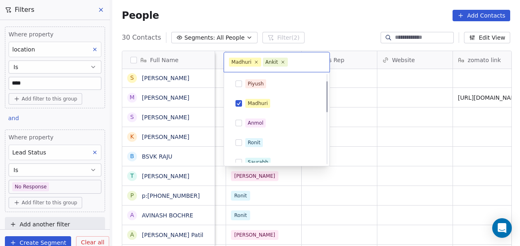
scroll to position [16, 0]
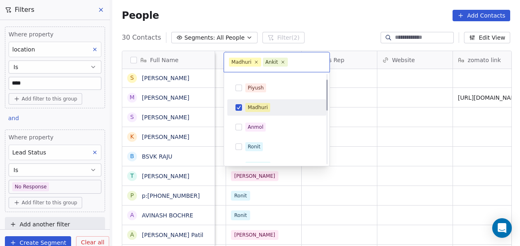
click at [284, 106] on div "Madhuri" at bounding box center [281, 107] width 73 height 9
click at [358, 119] on html "On2Cook India Pvt. Ltd. Contacts People Marketing Workflows Campaigns Sales Pip…" at bounding box center [260, 123] width 520 height 246
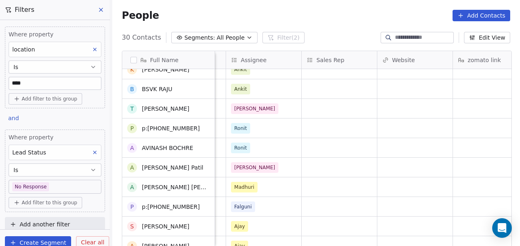
scroll to position [265, 0]
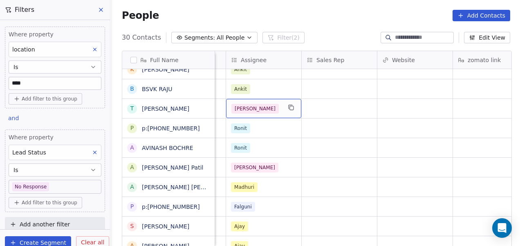
click at [267, 108] on div "[PERSON_NAME]" at bounding box center [256, 109] width 50 height 10
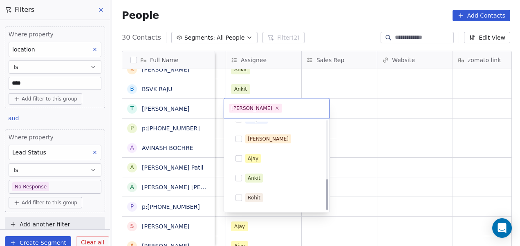
scroll to position [165, 0]
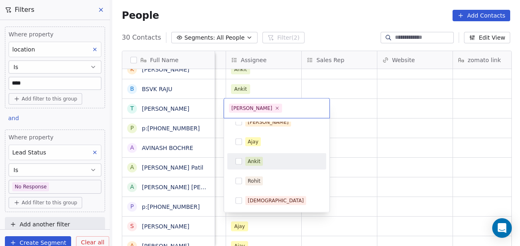
click at [286, 159] on div "Ankit" at bounding box center [281, 161] width 73 height 9
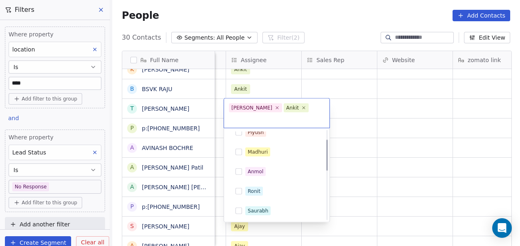
scroll to position [0, 0]
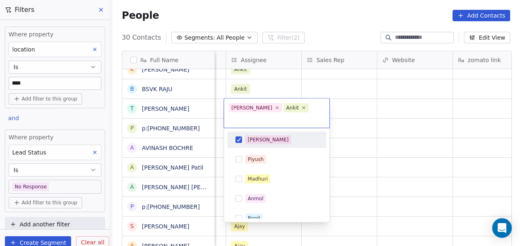
click at [282, 135] on div "[PERSON_NAME]" at bounding box center [281, 139] width 73 height 9
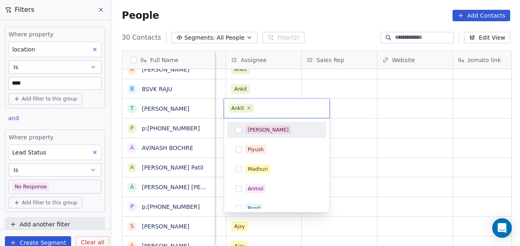
click at [366, 133] on html "On2Cook India Pvt. Ltd. Contacts People Marketing Workflows Campaigns Sales Pip…" at bounding box center [260, 123] width 520 height 246
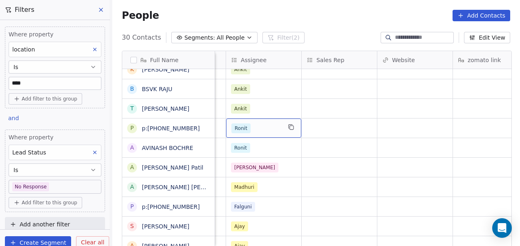
click at [278, 130] on div "Ronit" at bounding box center [256, 128] width 50 height 10
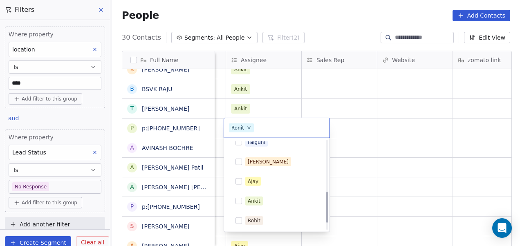
scroll to position [146, 0]
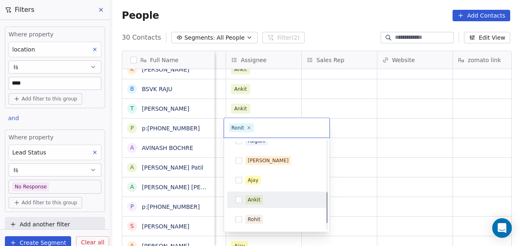
click at [275, 202] on div "Ankit" at bounding box center [281, 199] width 73 height 9
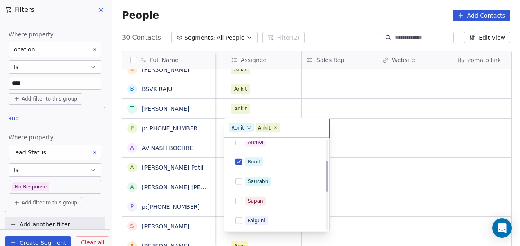
scroll to position [56, 0]
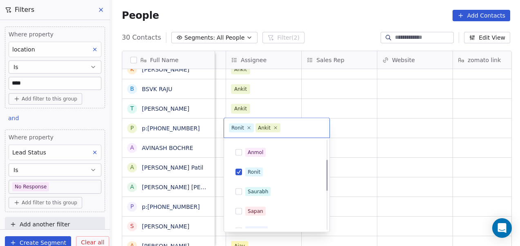
click at [287, 169] on div "Ronit" at bounding box center [281, 172] width 73 height 9
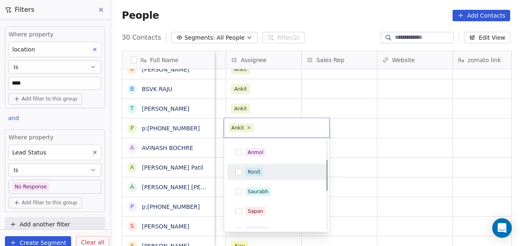
click at [287, 169] on div "Ronit" at bounding box center [281, 172] width 73 height 9
click at [375, 147] on html "On2Cook India Pvt. Ltd. Contacts People Marketing Workflows Campaigns Sales Pip…" at bounding box center [260, 123] width 520 height 246
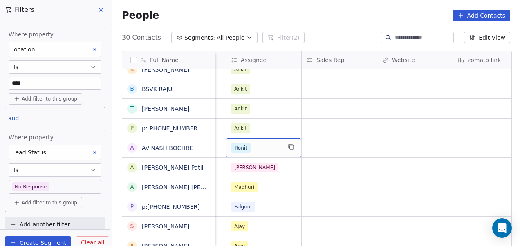
click at [262, 143] on div "Ronit" at bounding box center [256, 148] width 50 height 10
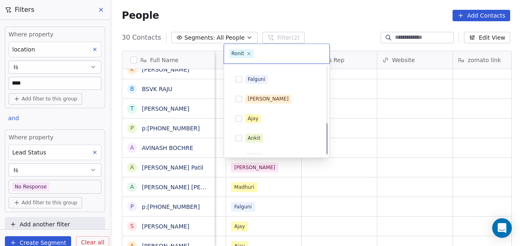
scroll to position [162, 0]
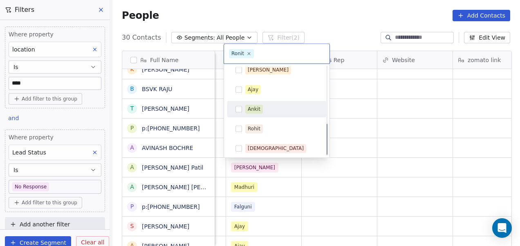
click at [271, 108] on div "Ankit" at bounding box center [281, 109] width 73 height 9
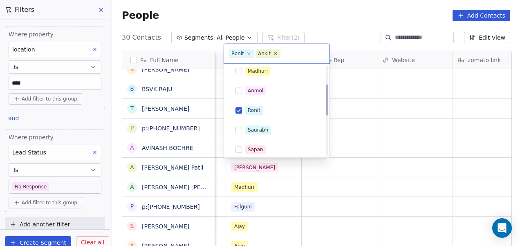
scroll to position [43, 0]
click at [280, 101] on div "[PERSON_NAME] [PERSON_NAME] [PERSON_NAME] [PERSON_NAME] Saurabh [PERSON_NAME] […" at bounding box center [276, 150] width 99 height 252
click at [269, 109] on div "Ronit" at bounding box center [281, 110] width 73 height 9
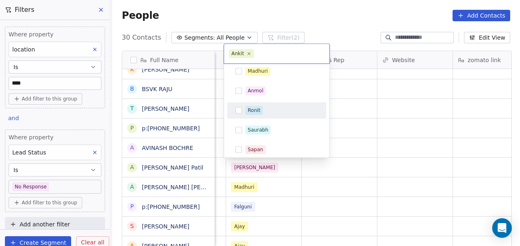
click at [359, 116] on html "On2Cook India Pvt. Ltd. Contacts People Marketing Workflows Campaigns Sales Pip…" at bounding box center [260, 123] width 520 height 246
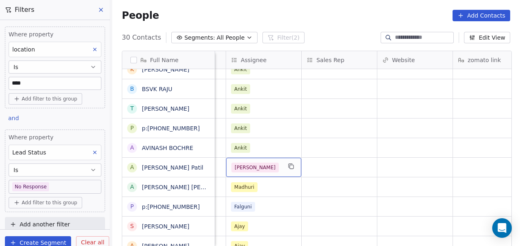
click at [284, 167] on div "[PERSON_NAME]" at bounding box center [263, 167] width 75 height 19
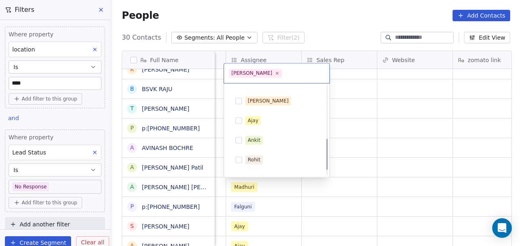
scroll to position [151, 0]
click at [266, 135] on div "Ankit" at bounding box center [281, 139] width 73 height 9
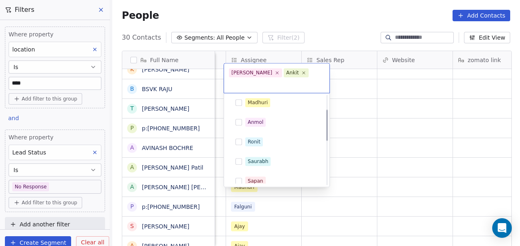
scroll to position [0, 0]
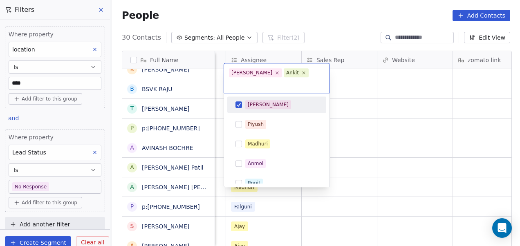
click at [284, 100] on div "[PERSON_NAME]" at bounding box center [281, 104] width 73 height 9
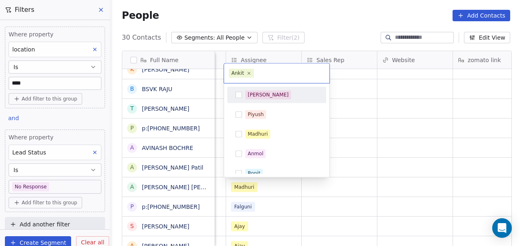
click at [374, 112] on html "On2Cook India Pvt. Ltd. Contacts People Marketing Workflows Campaigns Sales Pip…" at bounding box center [260, 123] width 520 height 246
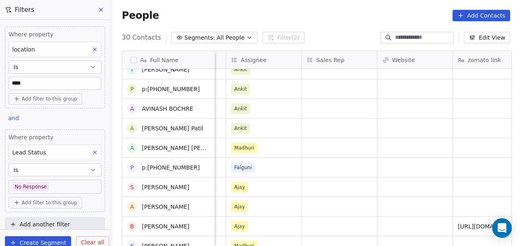
scroll to position [306, 0]
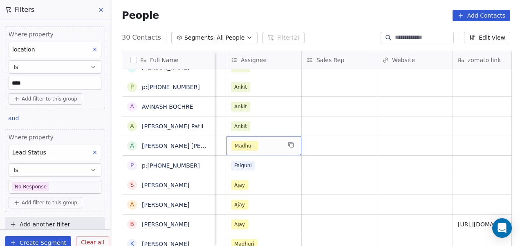
click at [268, 142] on div "Madhuri" at bounding box center [256, 146] width 50 height 10
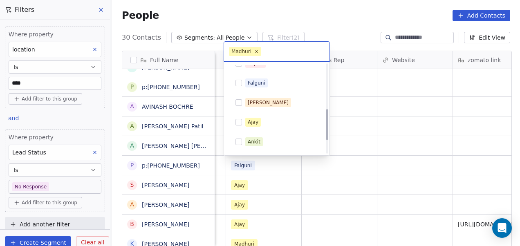
scroll to position [129, 0]
click at [268, 142] on div "Ankit" at bounding box center [281, 140] width 73 height 9
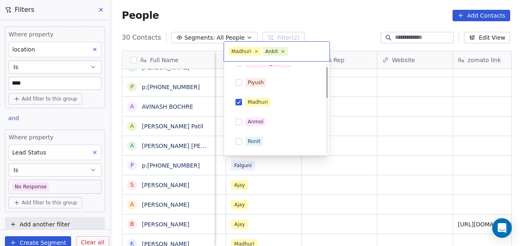
scroll to position [0, 0]
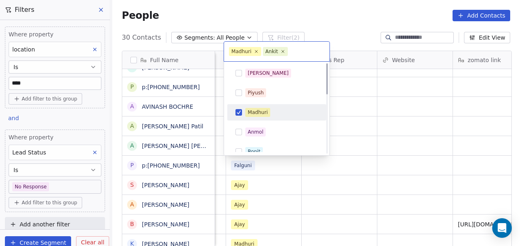
click at [279, 112] on div "Madhuri" at bounding box center [281, 112] width 73 height 9
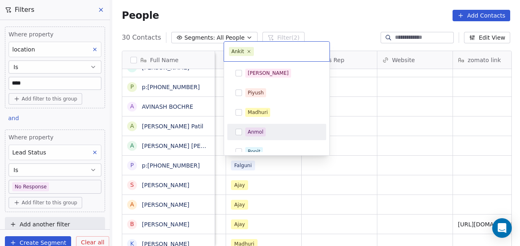
click at [362, 157] on html "On2Cook India Pvt. Ltd. Contacts People Marketing Workflows Campaigns Sales Pip…" at bounding box center [260, 123] width 520 height 246
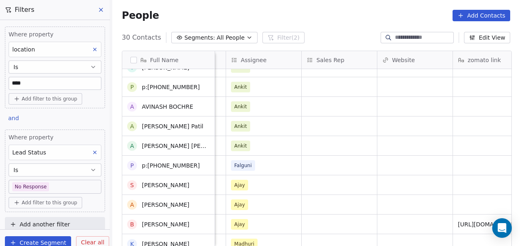
scroll to position [348, 0]
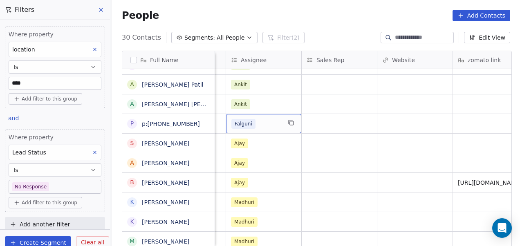
click at [271, 125] on div "Falguni" at bounding box center [256, 124] width 50 height 10
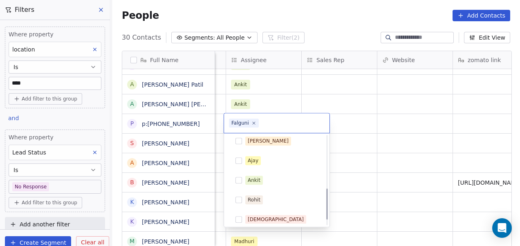
scroll to position [165, 0]
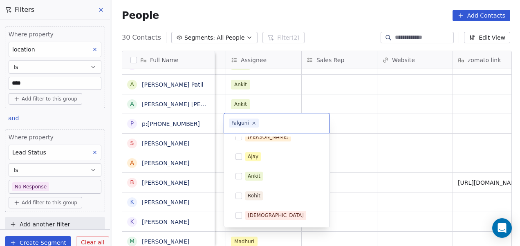
drag, startPoint x: 279, startPoint y: 175, endPoint x: 269, endPoint y: 176, distance: 9.9
click at [269, 176] on div "Ankit" at bounding box center [281, 176] width 73 height 9
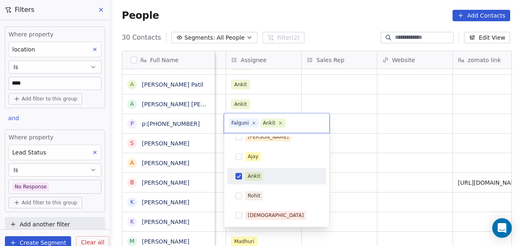
click at [269, 176] on div "Ankit" at bounding box center [281, 176] width 73 height 9
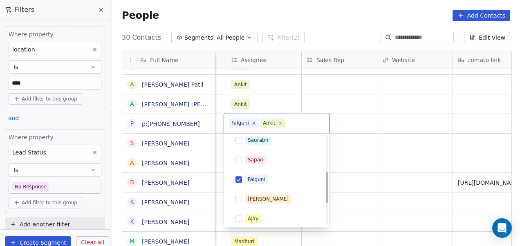
scroll to position [103, 0]
click at [273, 181] on div "Falguni" at bounding box center [281, 179] width 73 height 9
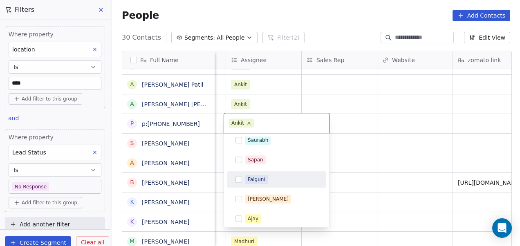
scroll to position [0, 0]
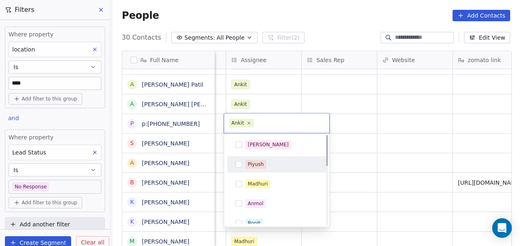
click at [359, 160] on html "On2Cook India Pvt. Ltd. Contacts People Marketing Workflows Campaigns Sales Pip…" at bounding box center [260, 123] width 520 height 246
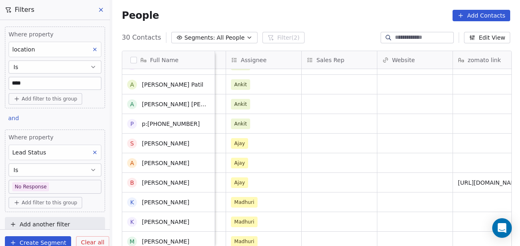
scroll to position [394, 0]
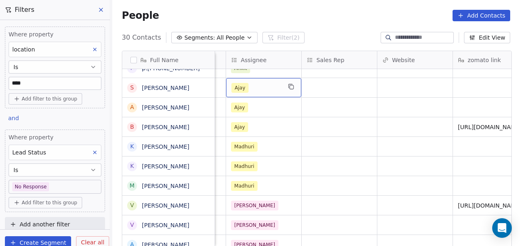
click at [267, 96] on div "Ajay" at bounding box center [263, 87] width 75 height 19
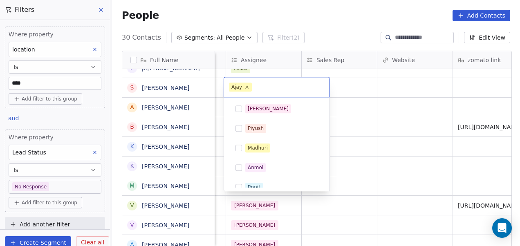
click at [267, 96] on div "[PERSON_NAME] [PERSON_NAME] [PERSON_NAME] [PERSON_NAME] [PERSON_NAME] Saurabh […" at bounding box center [277, 134] width 106 height 114
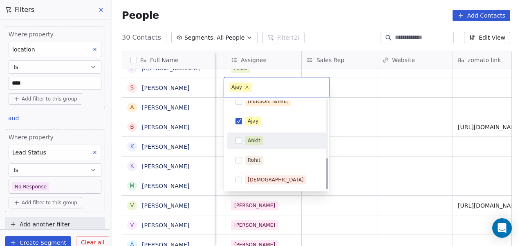
click at [275, 140] on div "Ankit" at bounding box center [281, 140] width 73 height 9
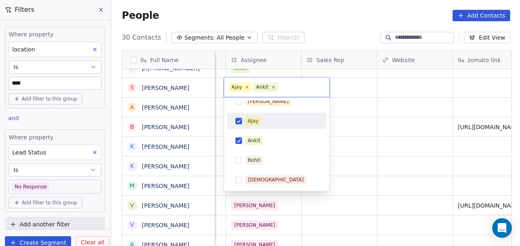
click at [278, 123] on div "Ajay" at bounding box center [281, 120] width 73 height 9
click at [366, 110] on html "On2Cook India Pvt. Ltd. Contacts People Marketing Workflows Campaigns Sales Pip…" at bounding box center [260, 123] width 520 height 246
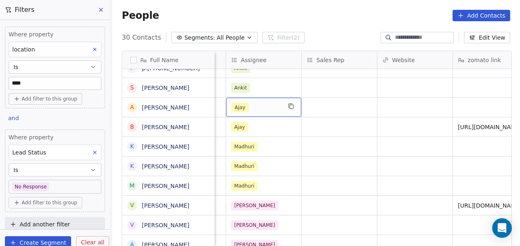
click at [277, 107] on div "Ajay" at bounding box center [256, 108] width 50 height 10
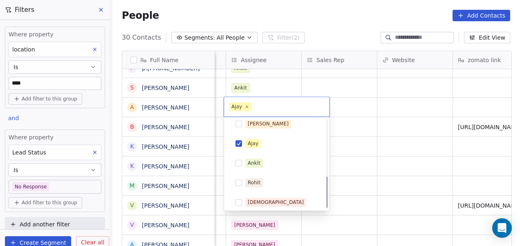
click at [278, 157] on div "Ankit" at bounding box center [277, 163] width 92 height 13
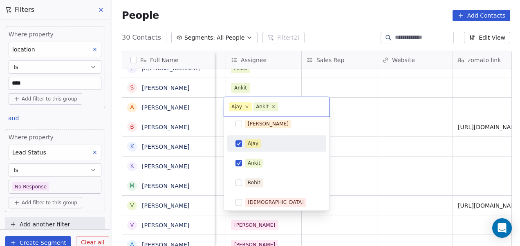
click at [280, 148] on div "Ajay" at bounding box center [277, 143] width 92 height 13
click at [348, 134] on html "On2Cook India Pvt. Ltd. Contacts People Marketing Workflows Campaigns Sales Pip…" at bounding box center [260, 123] width 520 height 246
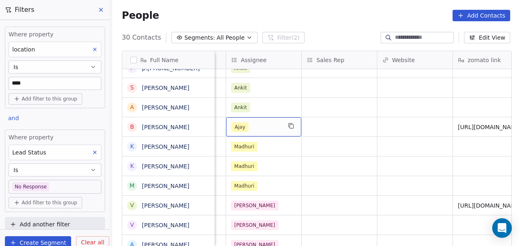
click at [264, 126] on div "Ajay" at bounding box center [256, 127] width 50 height 10
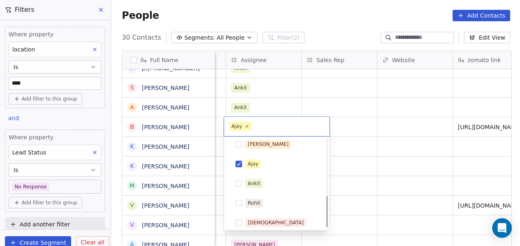
scroll to position [165, 0]
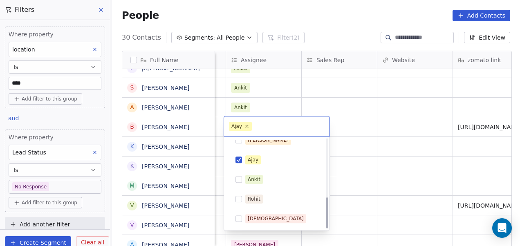
click at [264, 173] on div "Ankit" at bounding box center [277, 179] width 92 height 13
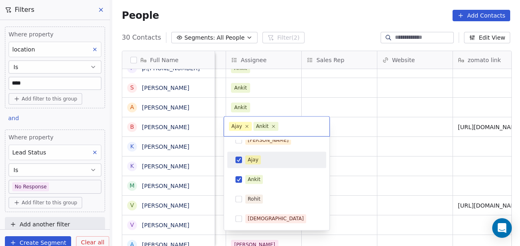
click at [266, 165] on div "Ajay" at bounding box center [277, 159] width 92 height 13
click at [338, 154] on html "On2Cook India Pvt. Ltd. Contacts People Marketing Workflows Campaigns Sales Pip…" at bounding box center [260, 123] width 520 height 246
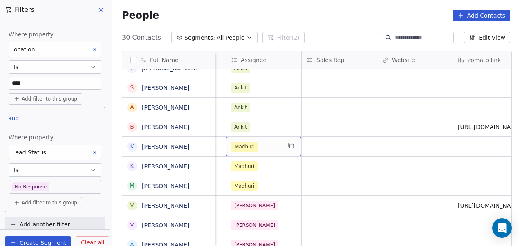
click at [265, 145] on div "Madhuri" at bounding box center [256, 147] width 50 height 10
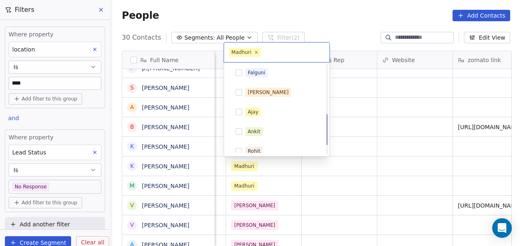
scroll to position [139, 0]
click at [268, 133] on div "Ankit" at bounding box center [281, 131] width 73 height 9
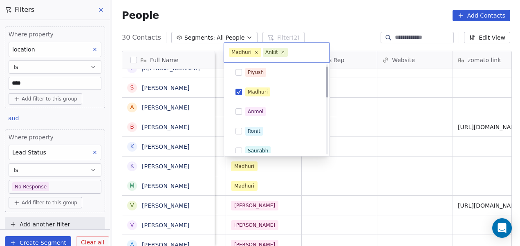
scroll to position [7, 0]
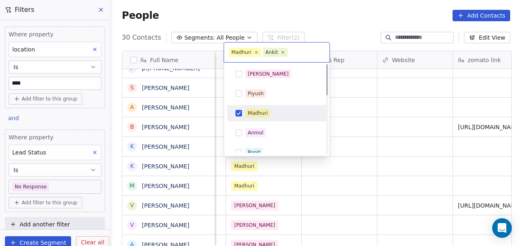
click at [274, 111] on div "Madhuri" at bounding box center [281, 113] width 73 height 9
click at [355, 131] on html "On2Cook India Pvt. Ltd. Contacts People Marketing Workflows Campaigns Sales Pip…" at bounding box center [260, 123] width 520 height 246
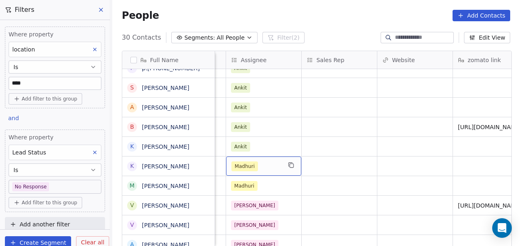
click at [266, 169] on div "Madhuri" at bounding box center [256, 166] width 50 height 10
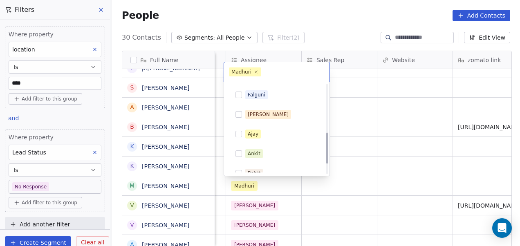
scroll to position [137, 0]
click at [270, 154] on div "Ankit" at bounding box center [281, 153] width 73 height 9
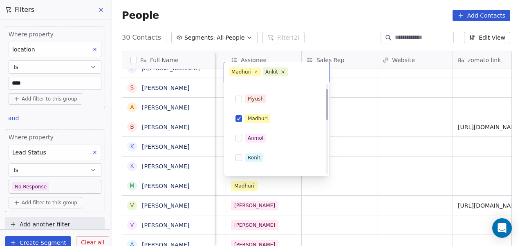
click at [284, 117] on div "Madhuri" at bounding box center [281, 118] width 73 height 9
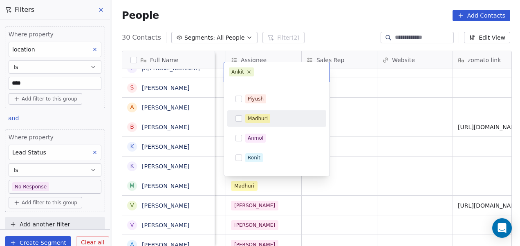
click at [352, 133] on html "On2Cook India Pvt. Ltd. Contacts People Marketing Workflows Campaigns Sales Pip…" at bounding box center [260, 123] width 520 height 246
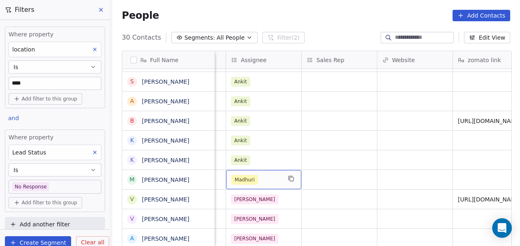
click at [284, 172] on div "Madhuri" at bounding box center [263, 179] width 75 height 19
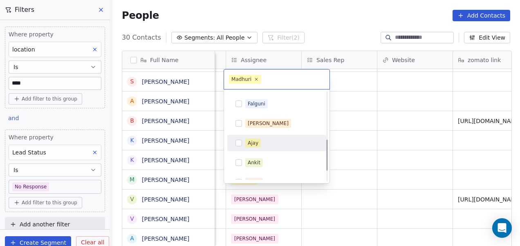
scroll to position [135, 0]
click at [269, 163] on div "Ankit" at bounding box center [281, 162] width 73 height 9
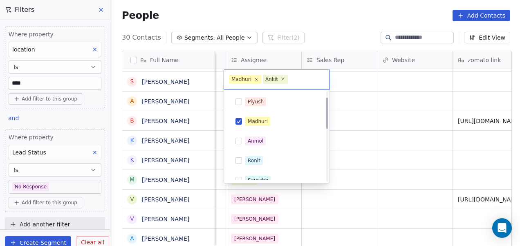
scroll to position [18, 0]
click at [286, 123] on div "Madhuri" at bounding box center [281, 122] width 73 height 9
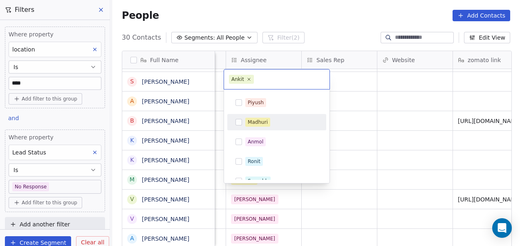
click at [361, 125] on html "On2Cook India Pvt. Ltd. Contacts People Marketing Workflows Campaigns Sales Pip…" at bounding box center [260, 123] width 520 height 246
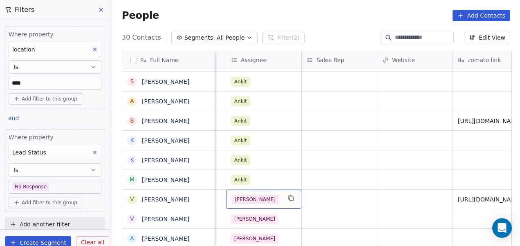
click at [273, 195] on div "[PERSON_NAME]" at bounding box center [256, 200] width 50 height 10
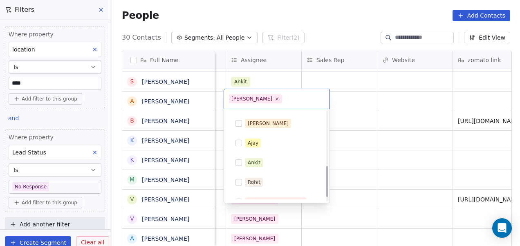
scroll to position [155, 0]
click at [268, 158] on div "Ankit" at bounding box center [281, 162] width 73 height 9
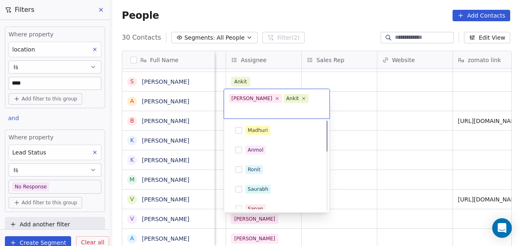
scroll to position [0, 0]
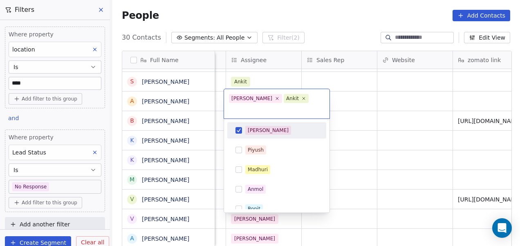
click at [282, 124] on div "[PERSON_NAME]" at bounding box center [277, 130] width 92 height 13
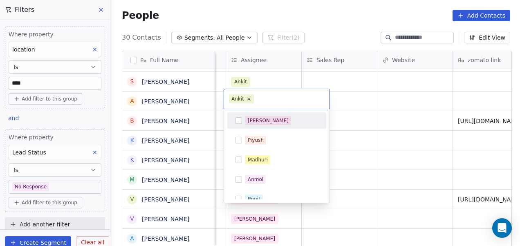
click at [367, 128] on html "On2Cook India Pvt. Ltd. Contacts People Marketing Workflows Campaigns Sales Pip…" at bounding box center [260, 123] width 520 height 246
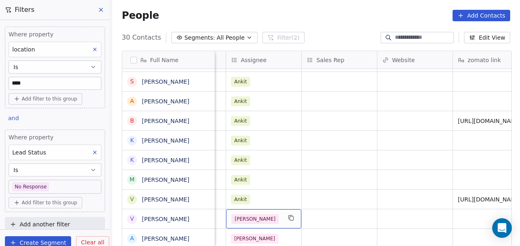
click at [262, 214] on div "[PERSON_NAME]" at bounding box center [256, 219] width 50 height 10
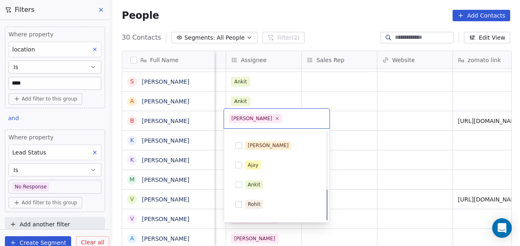
scroll to position [165, 0]
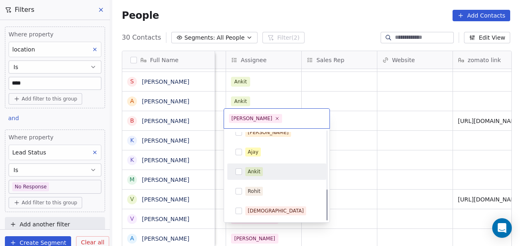
click at [276, 176] on div "Ankit" at bounding box center [277, 171] width 92 height 13
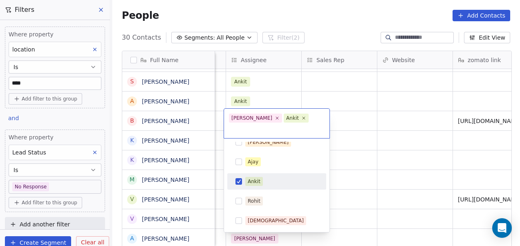
scroll to position [0, 0]
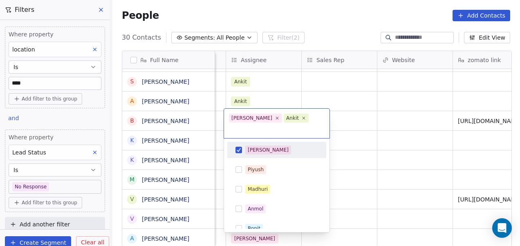
click at [288, 146] on div "[PERSON_NAME]" at bounding box center [281, 150] width 73 height 9
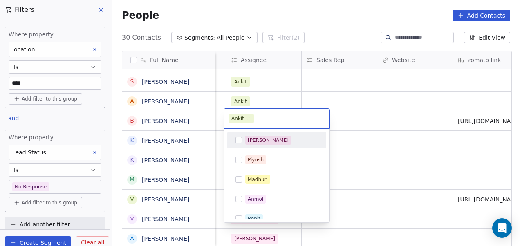
click at [357, 150] on html "On2Cook India Pvt. Ltd. Contacts People Marketing Workflows Campaigns Sales Pip…" at bounding box center [260, 123] width 520 height 246
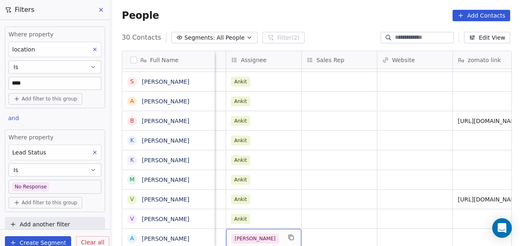
click at [267, 229] on div "[PERSON_NAME]" at bounding box center [263, 238] width 75 height 19
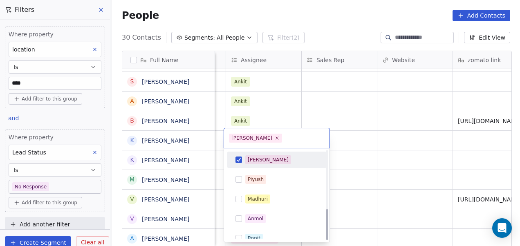
scroll to position [165, 0]
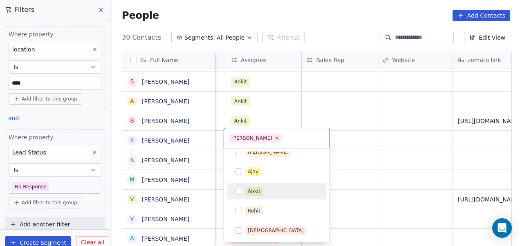
click at [276, 195] on div "Ankit" at bounding box center [277, 191] width 92 height 13
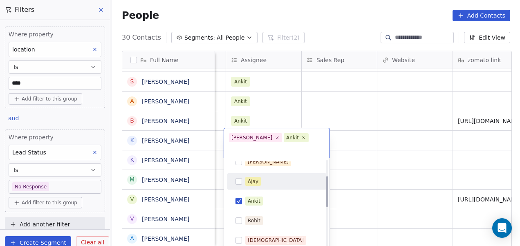
scroll to position [0, 0]
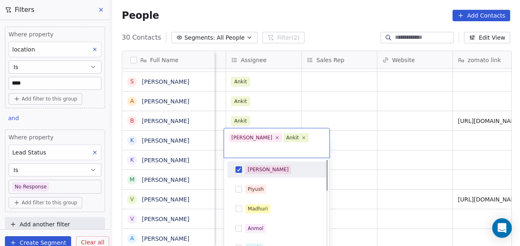
click at [294, 165] on div "[PERSON_NAME]" at bounding box center [281, 169] width 73 height 9
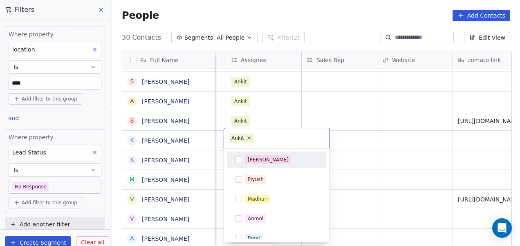
click at [352, 141] on html "On2Cook India Pvt. Ltd. Contacts People Marketing Workflows Campaigns Sales Pip…" at bounding box center [260, 123] width 520 height 246
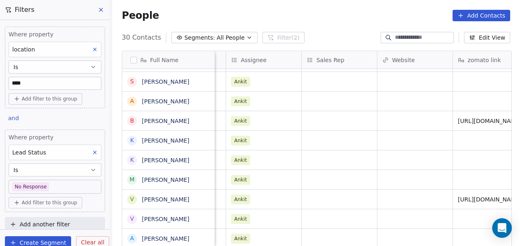
drag, startPoint x: 34, startPoint y: 81, endPoint x: -2, endPoint y: 87, distance: 35.6
click at [0, 87] on html "On2Cook India Pvt. Ltd. Contacts People Marketing Workflows Campaigns Sales Pip…" at bounding box center [260, 123] width 520 height 246
type input "******"
click at [309, 16] on div "People Add Contacts" at bounding box center [316, 15] width 388 height 11
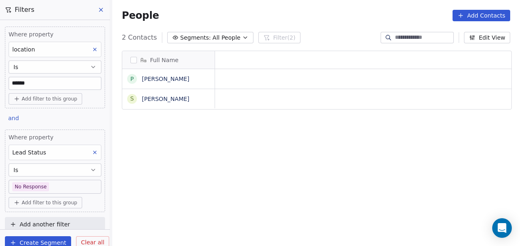
scroll to position [210, 403]
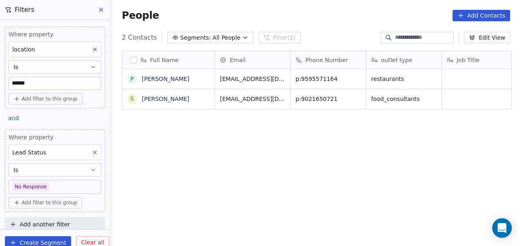
click at [319, 125] on div "Full Name p [PERSON_NAME] S [PERSON_NAME] Email Phone Number outlet type Job Ti…" at bounding box center [316, 152] width 408 height 217
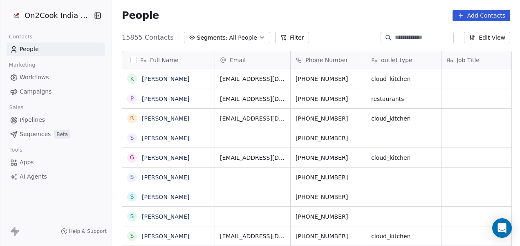
scroll to position [210, 403]
